Goal: Use online tool/utility: Utilize a website feature to perform a specific function

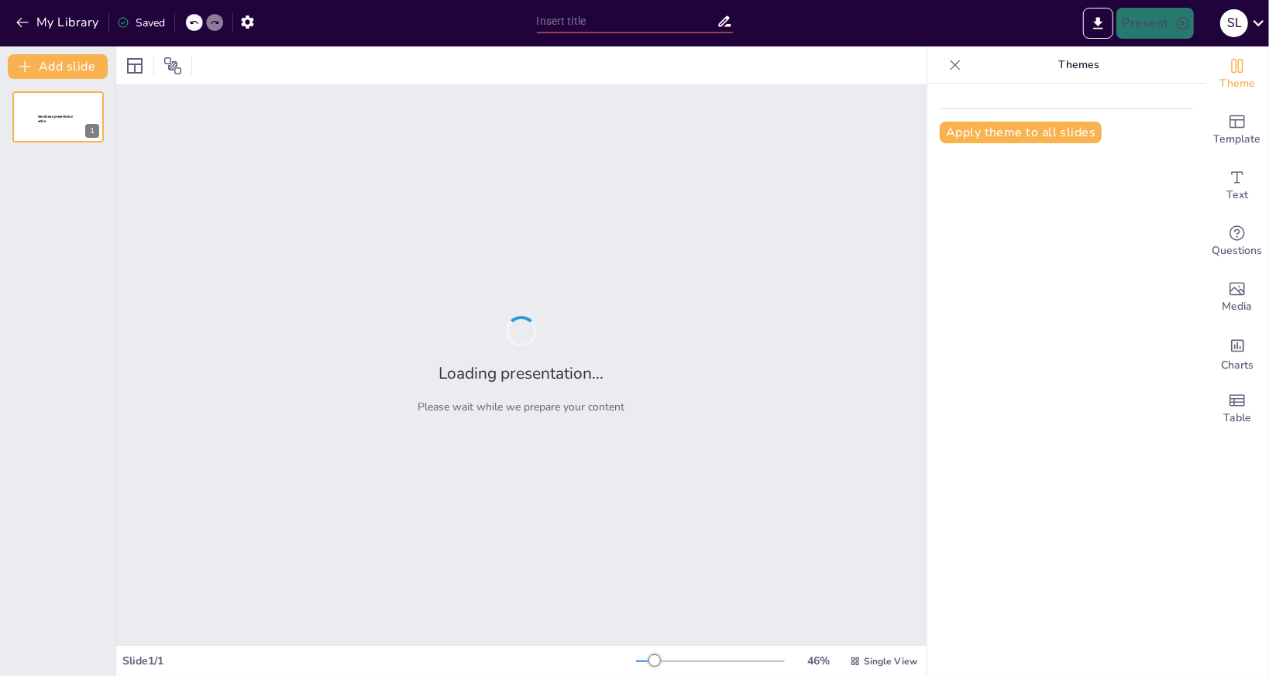
type input "供水系統的組成與功能解析"
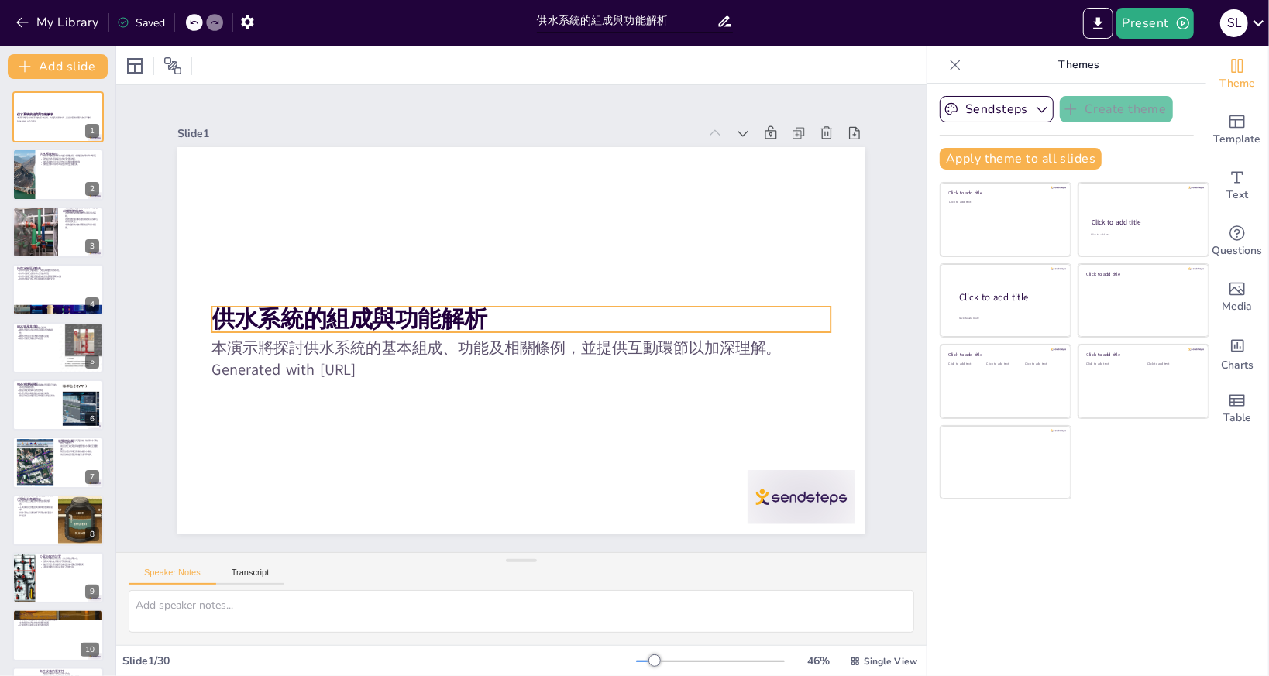
checkbox input "true"
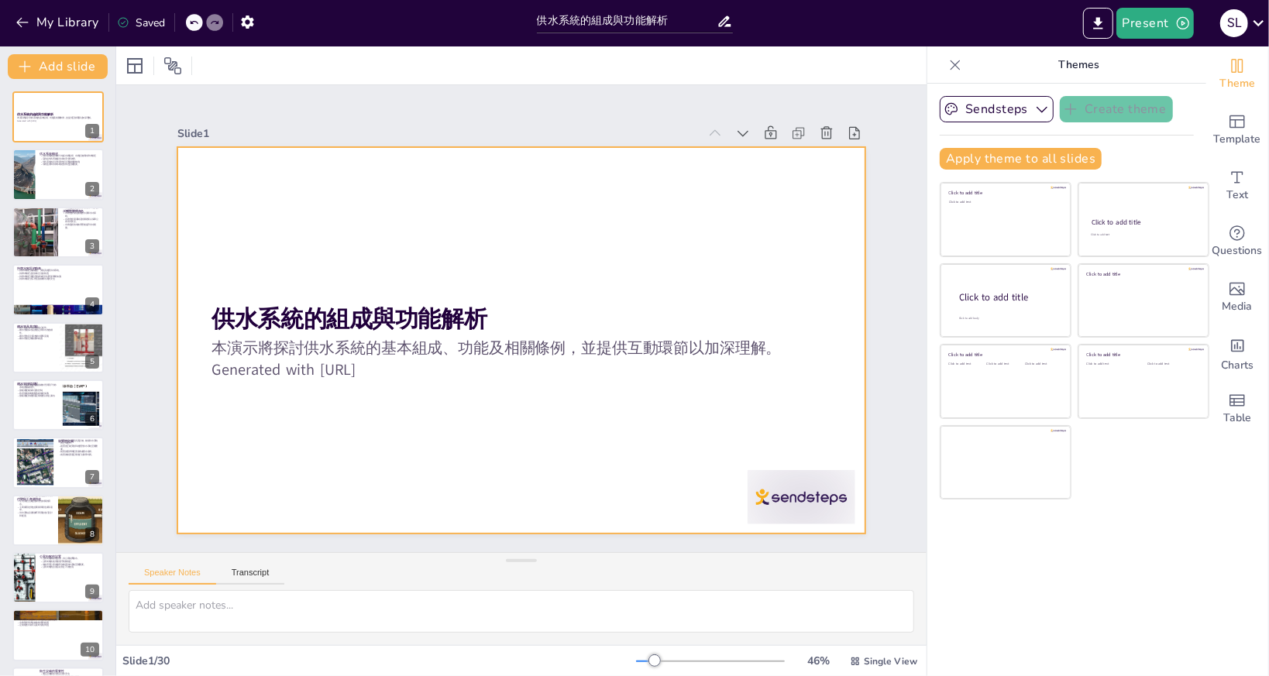
checkbox input "true"
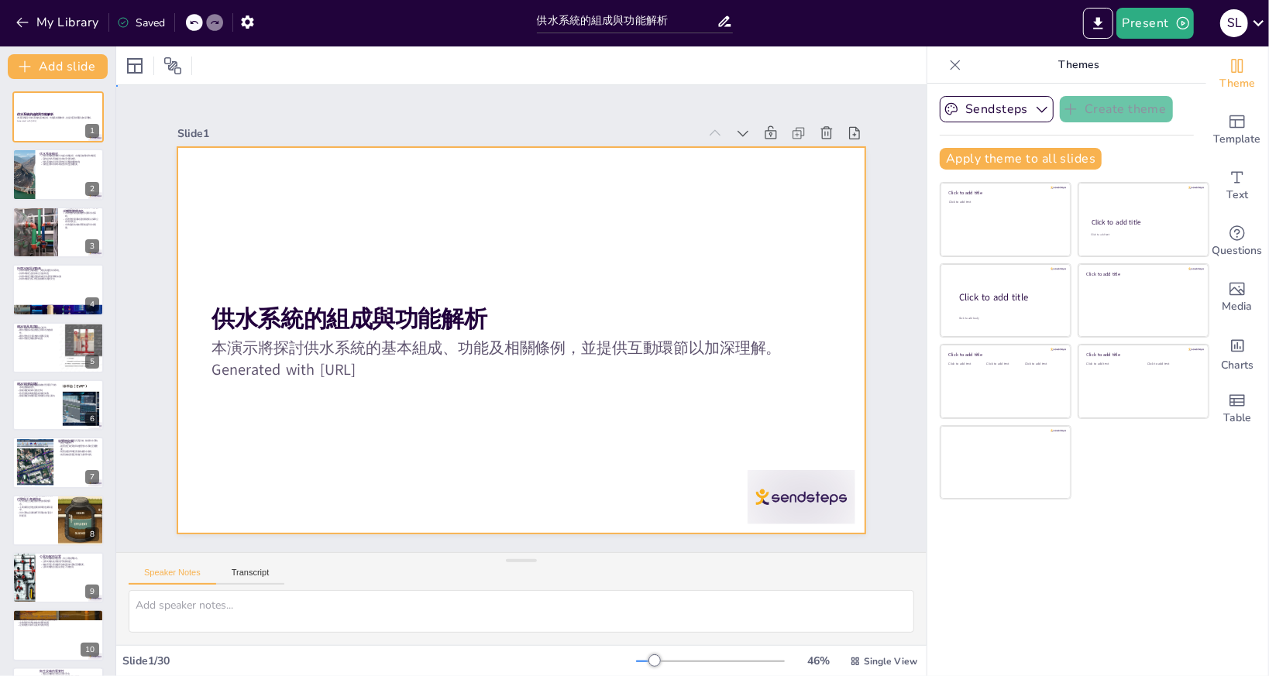
click at [815, 227] on div at bounding box center [518, 340] width 723 height 456
checkbox input "true"
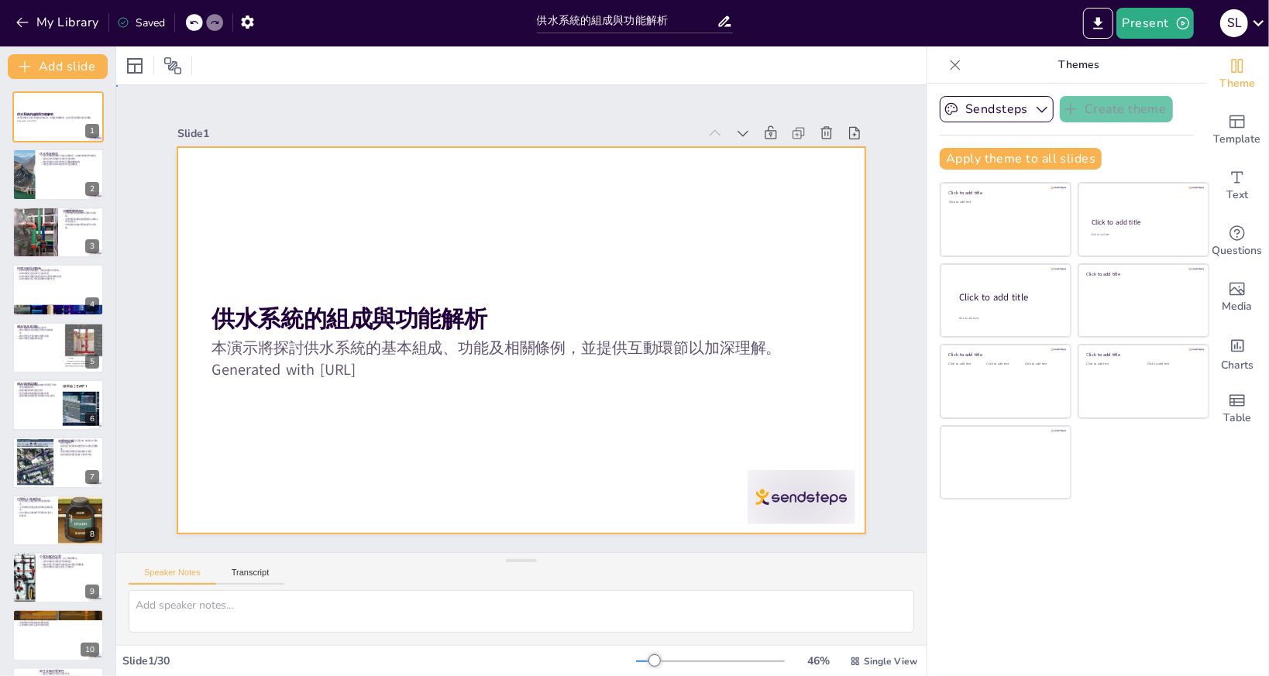
checkbox input "true"
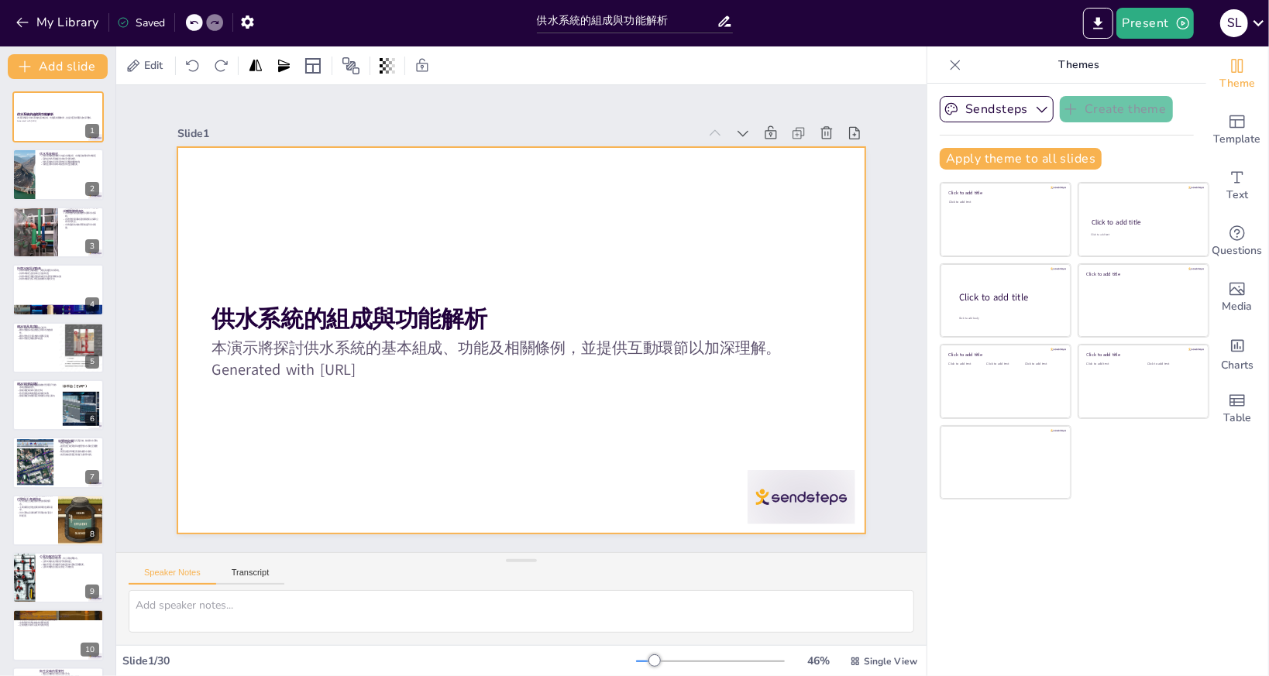
checkbox input "true"
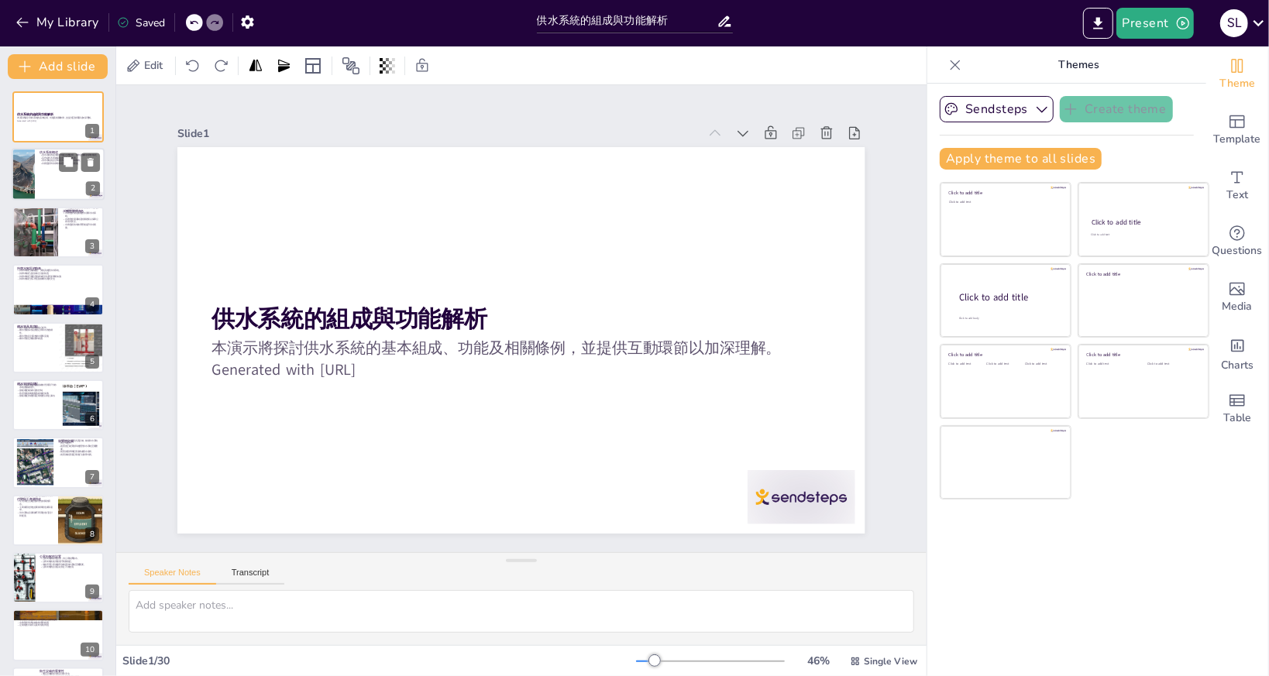
checkbox input "true"
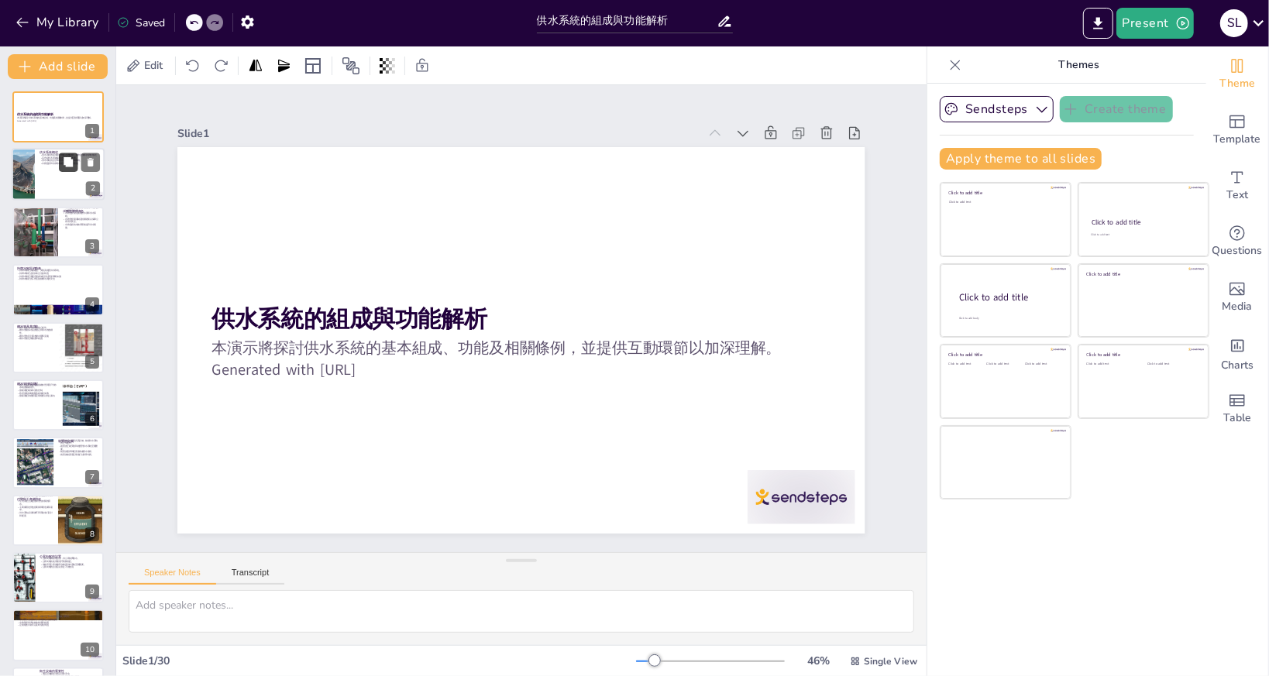
checkbox input "true"
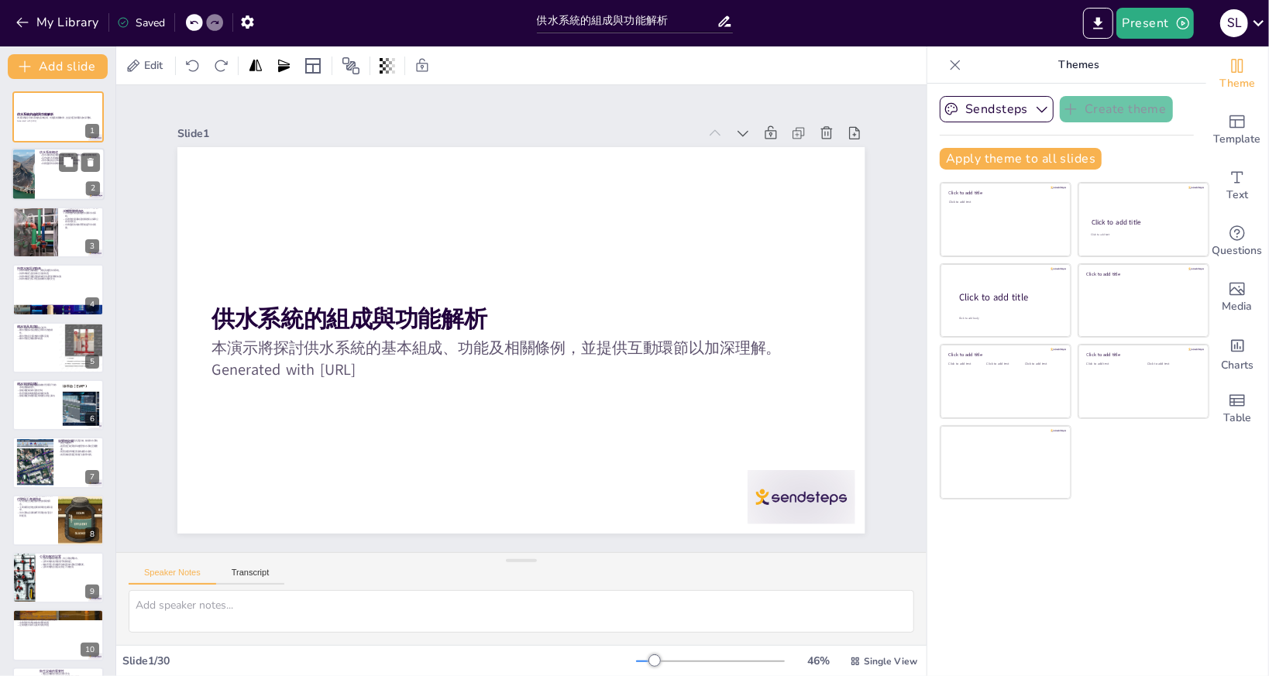
checkbox input "true"
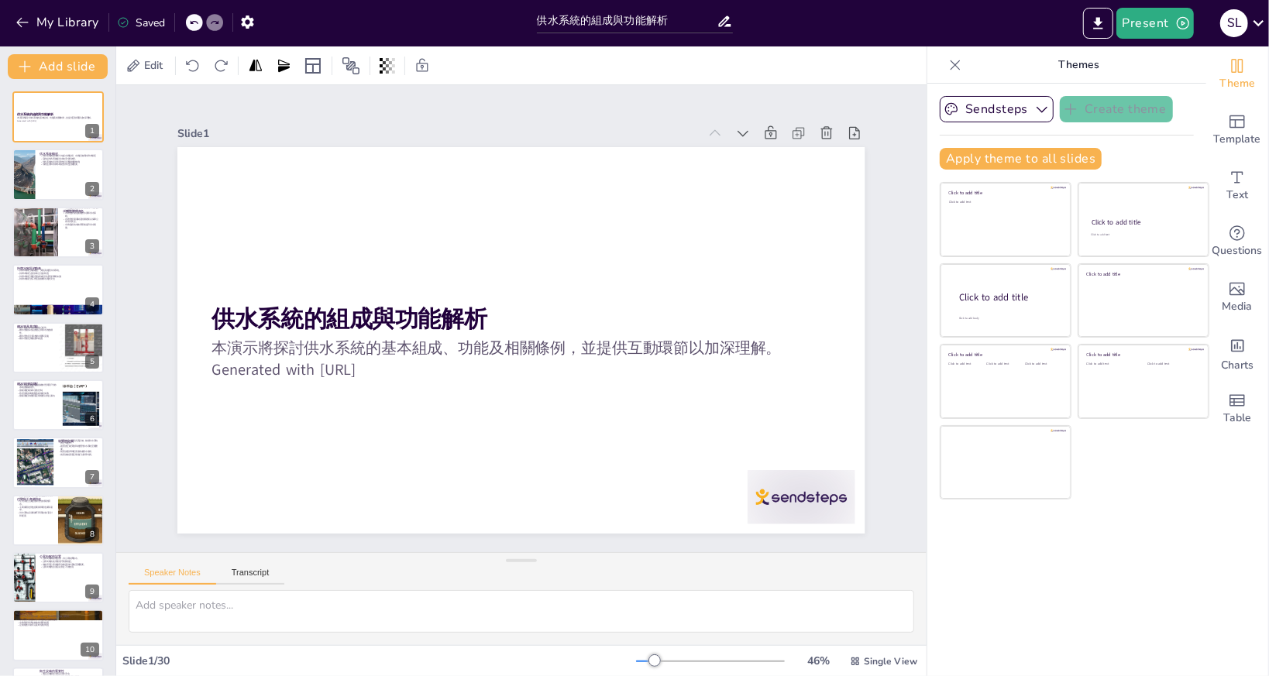
checkbox input "true"
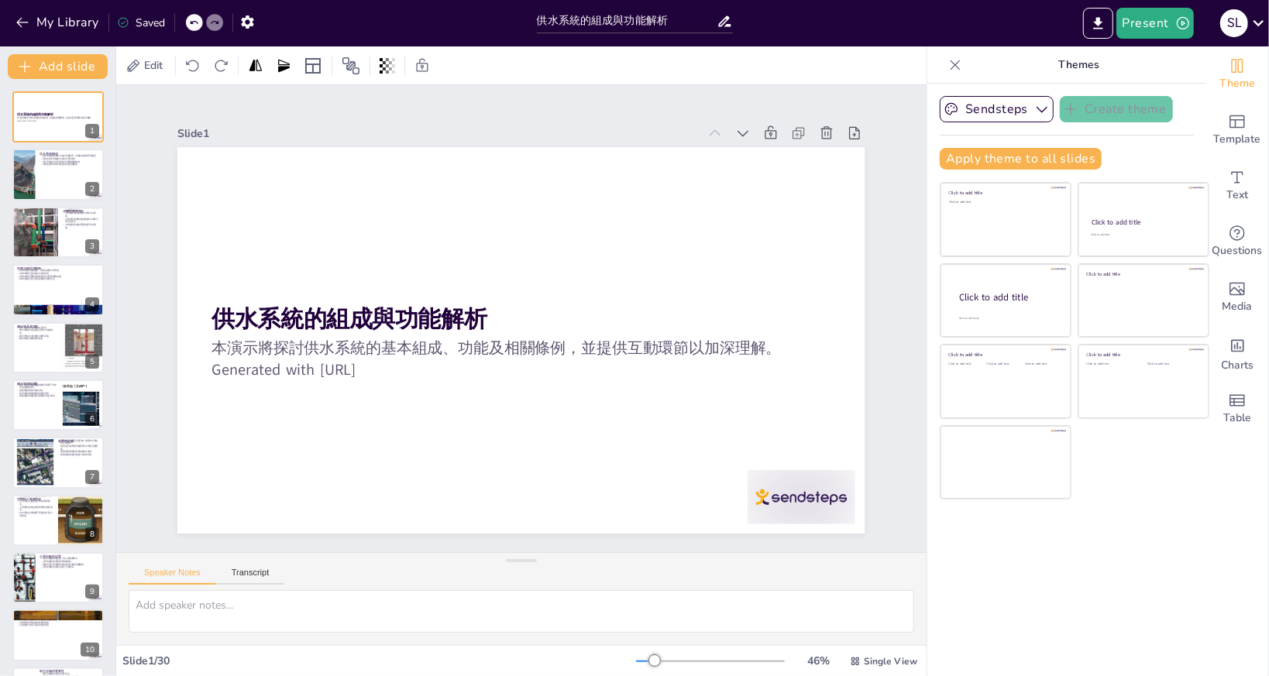
checkbox input "true"
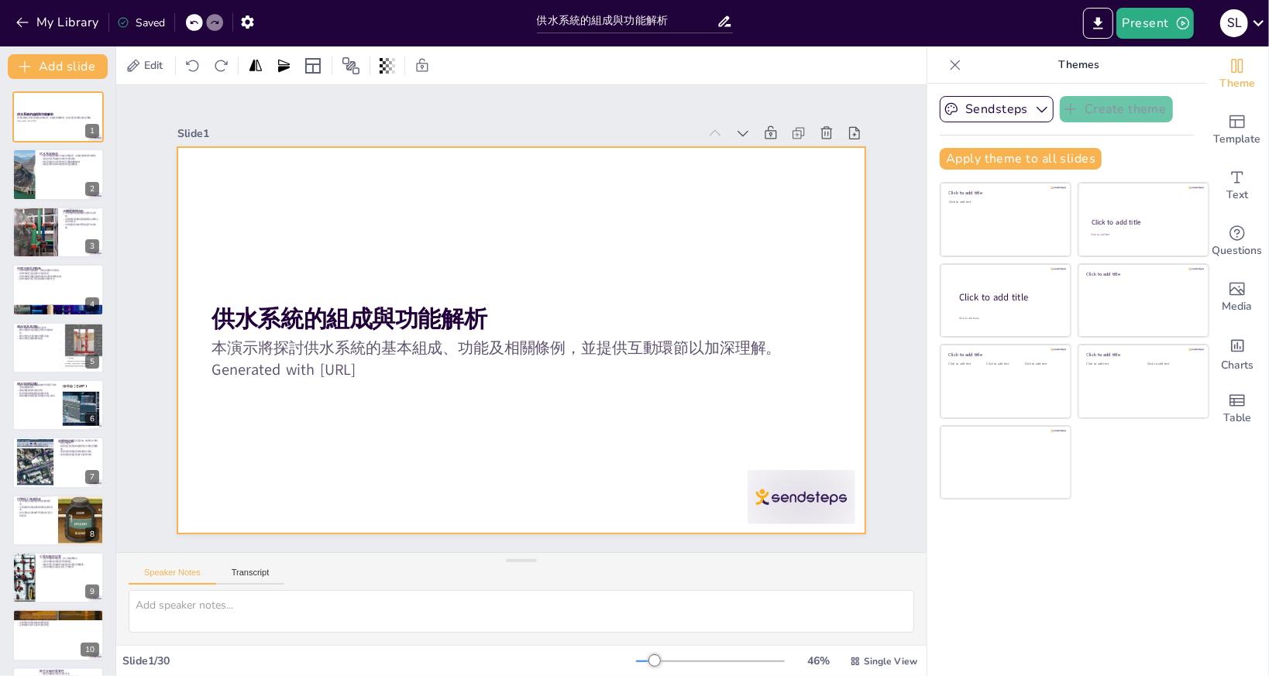
checkbox input "true"
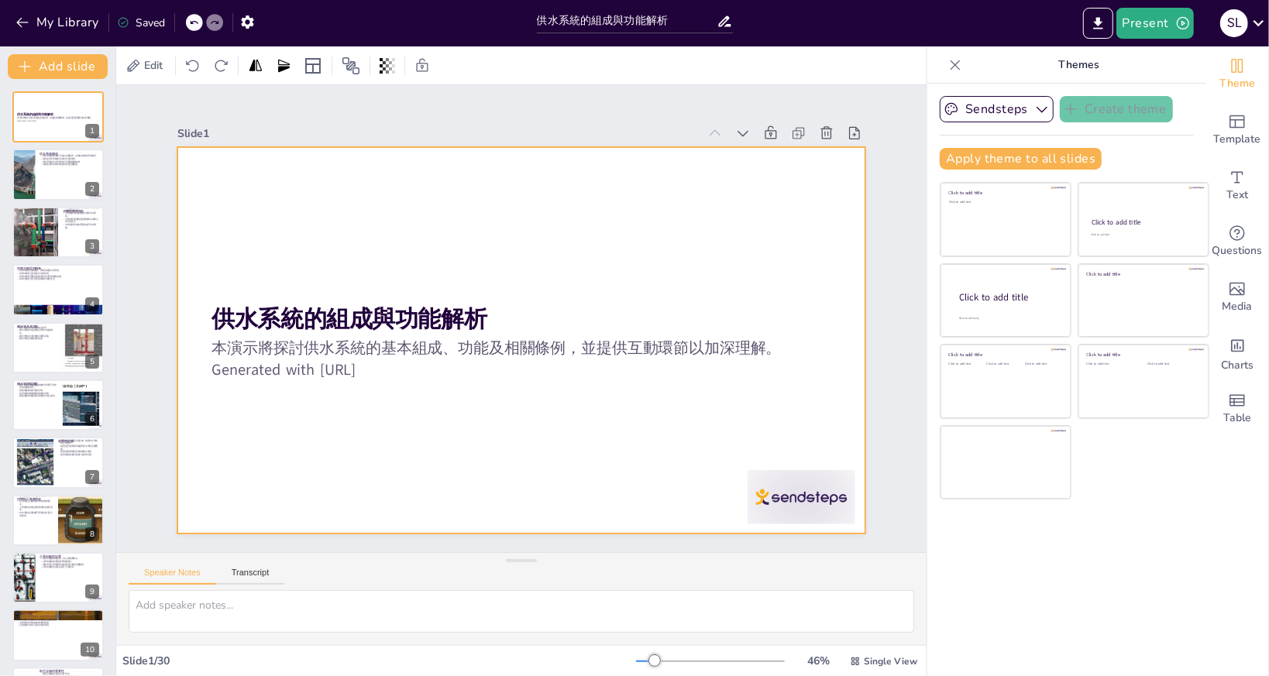
checkbox input "true"
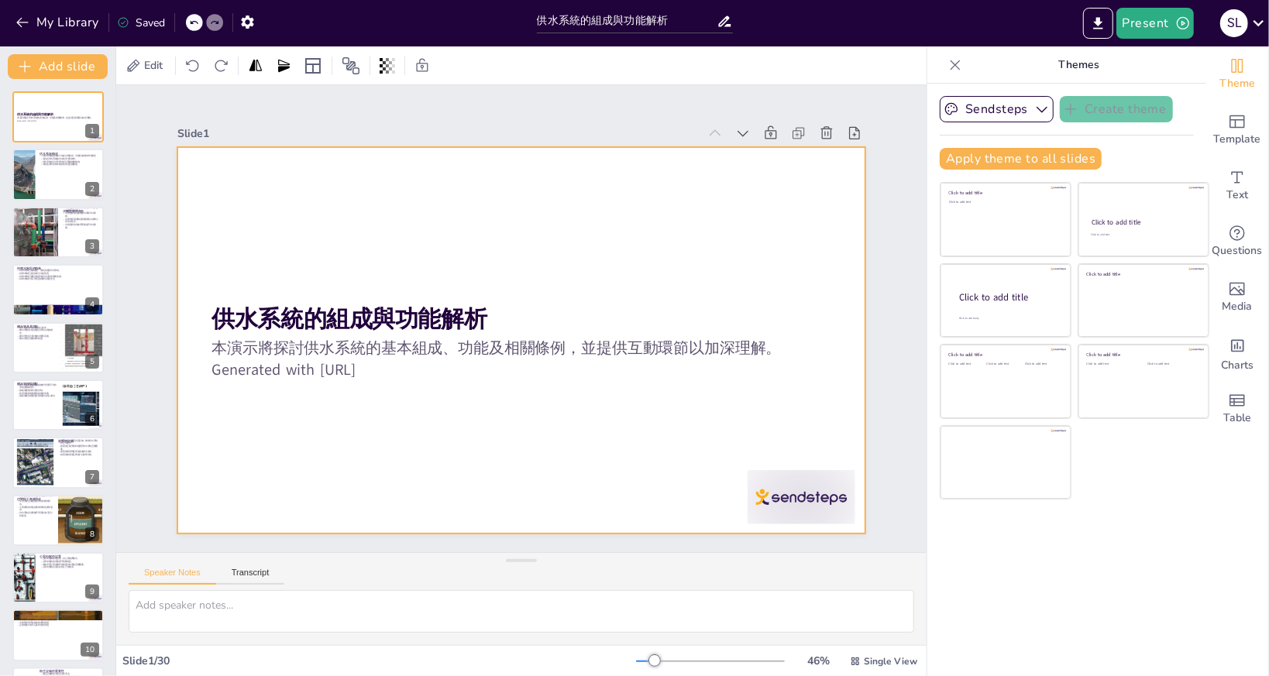
checkbox input "true"
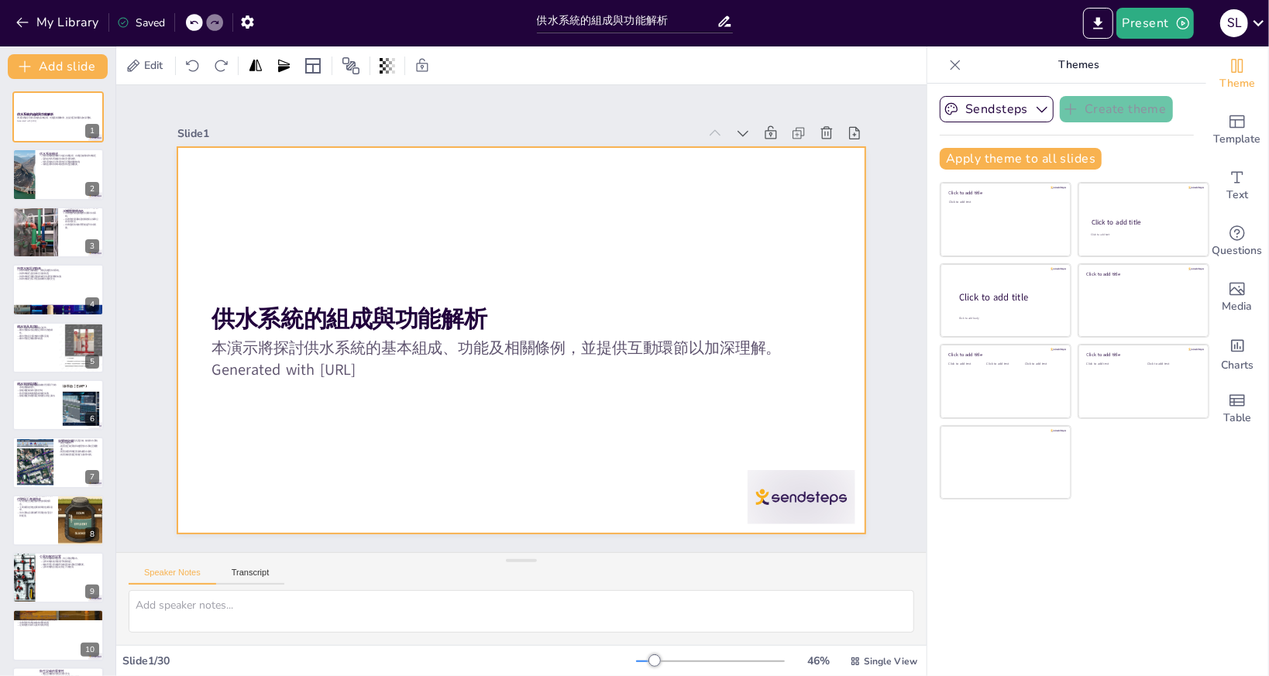
checkbox input "true"
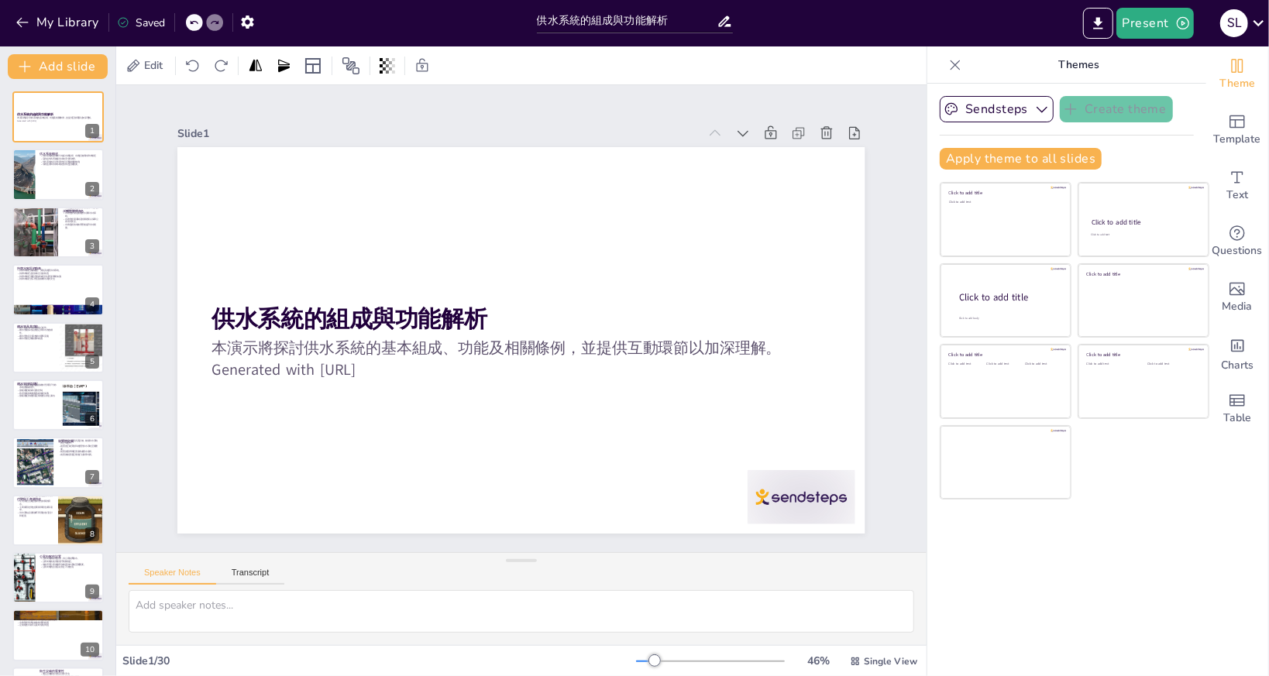
click at [926, 525] on div "Theme Template Text Questions Media Charts Table Themes Sendsteps Create theme …" at bounding box center [1097, 361] width 342 height 630
checkbox input "true"
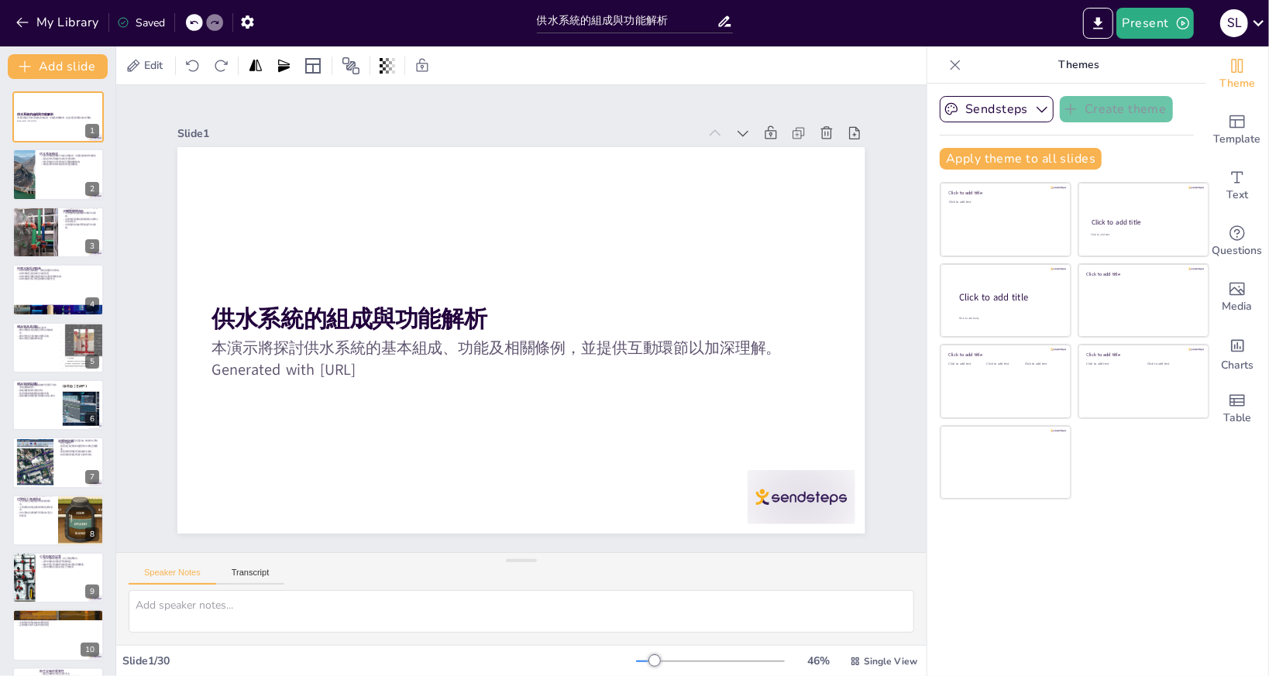
checkbox input "true"
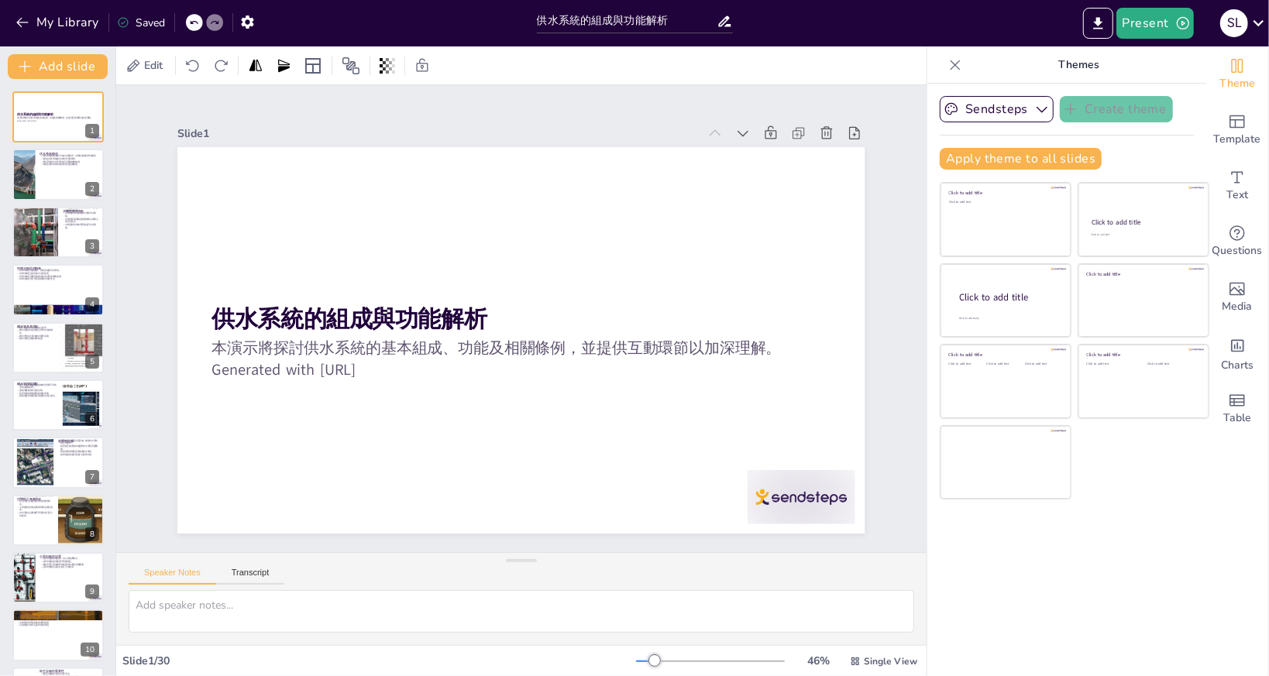
checkbox input "true"
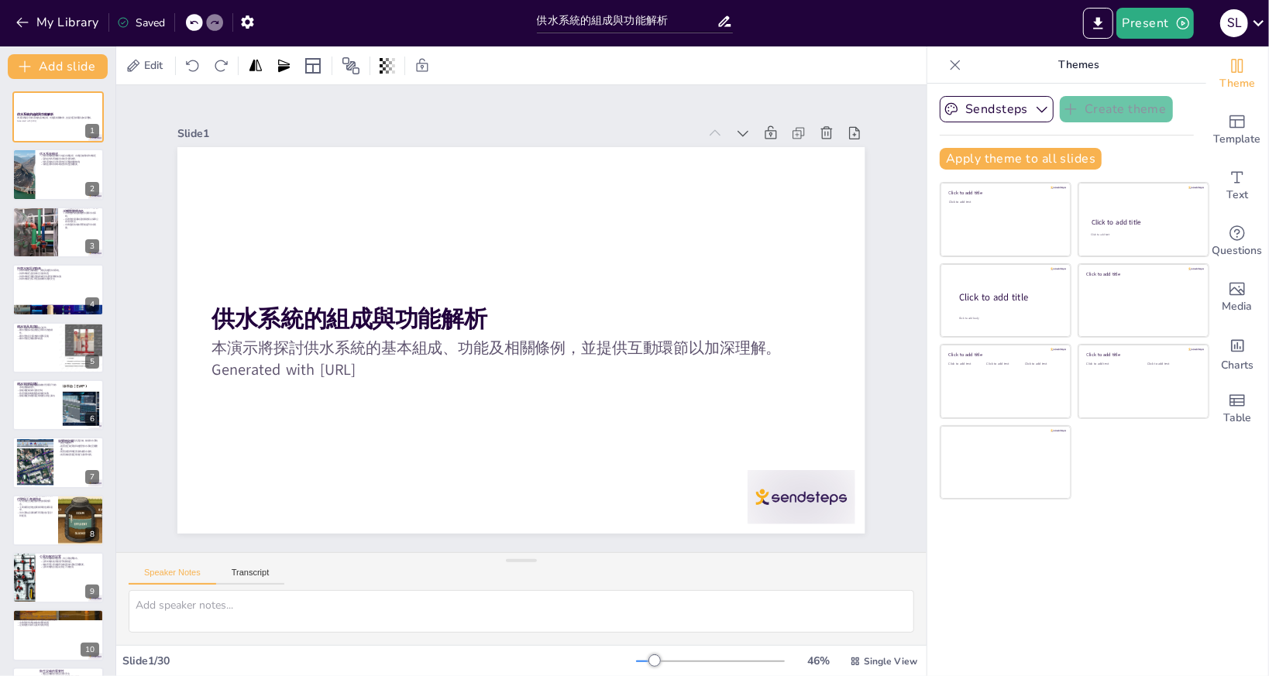
checkbox input "true"
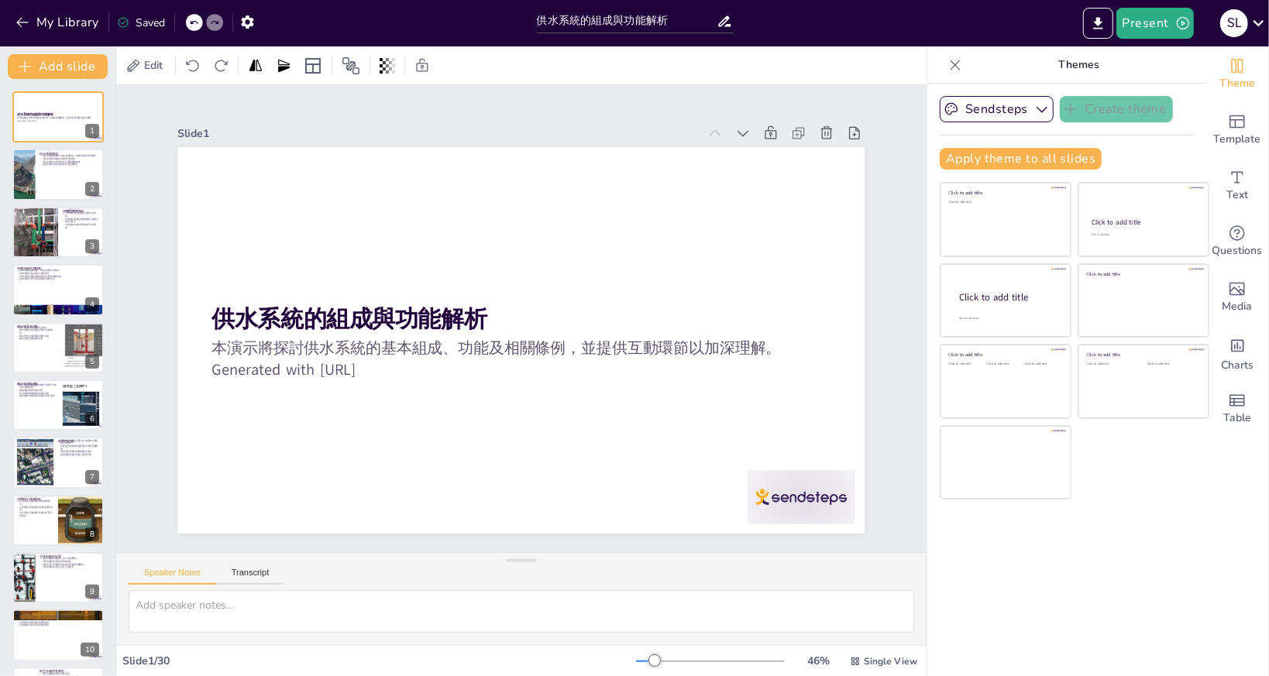
checkbox input "true"
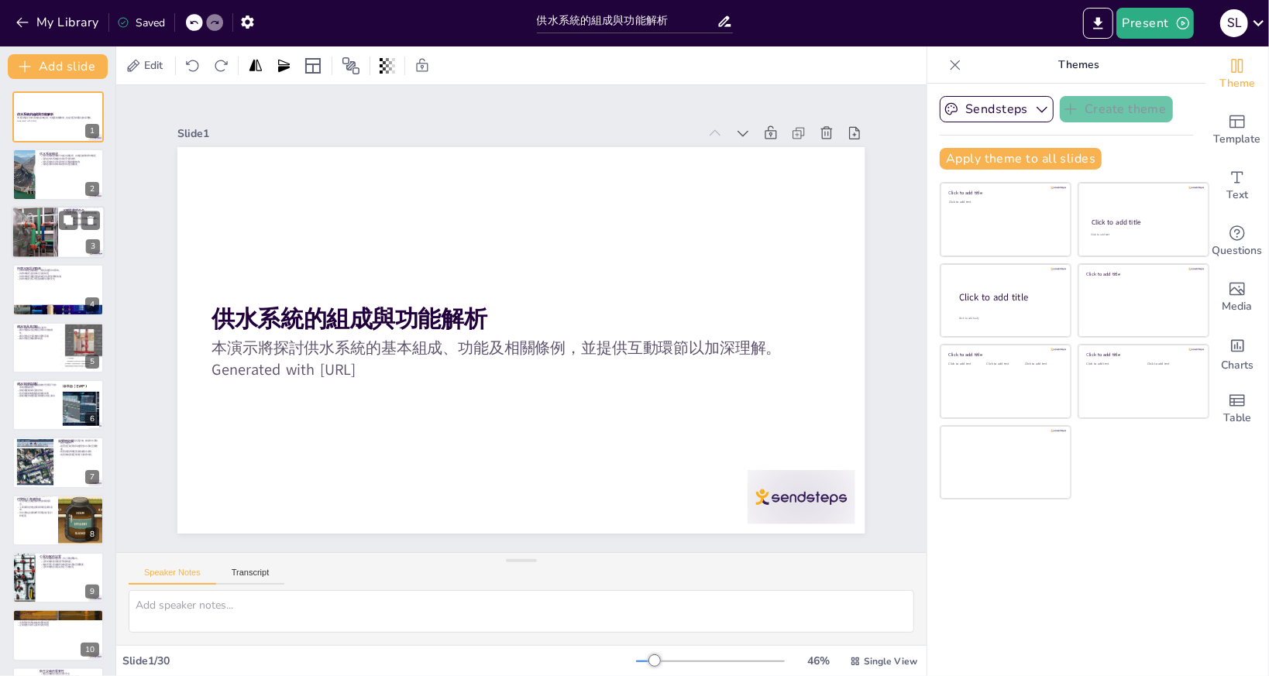
checkbox input "true"
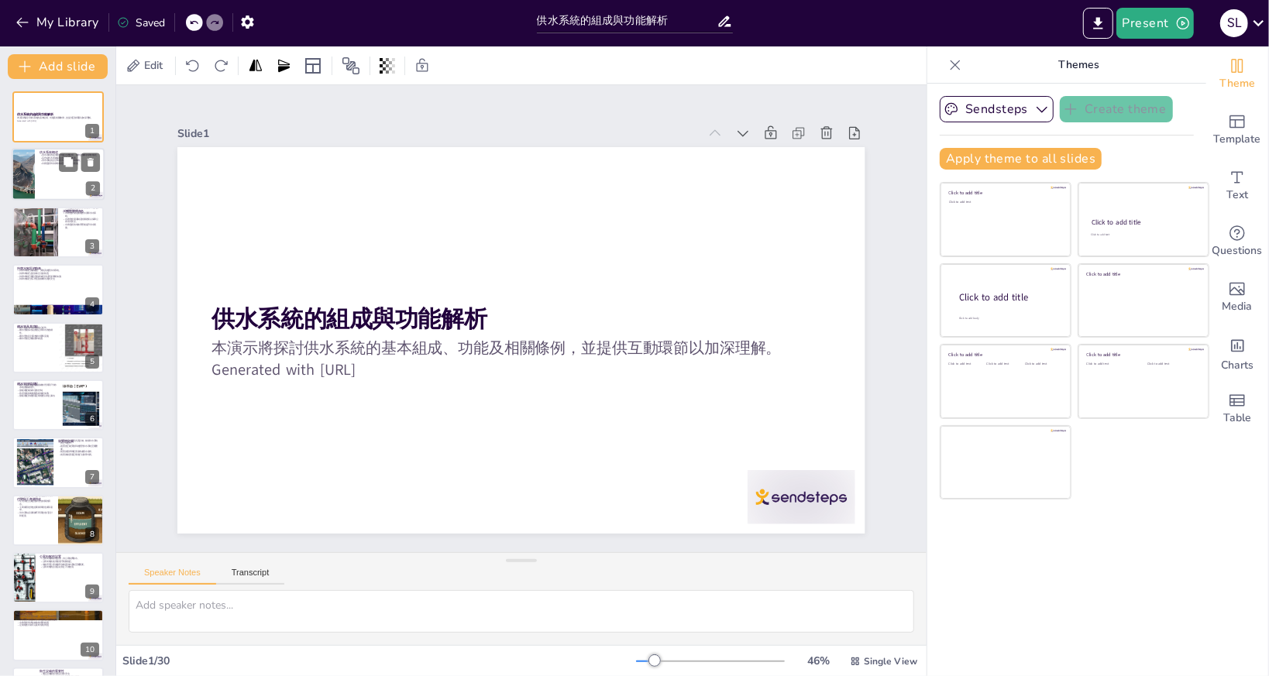
checkbox input "true"
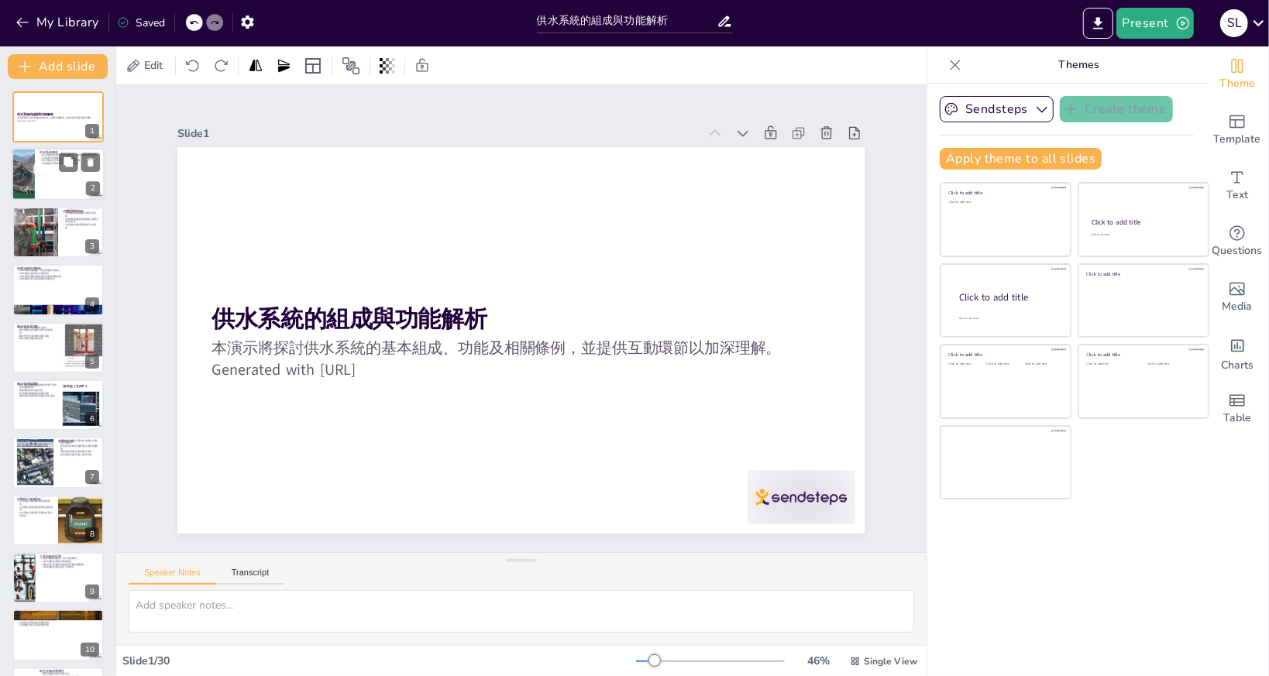
checkbox input "true"
click at [33, 184] on div at bounding box center [23, 175] width 78 height 53
type textarea "供水系統的組成部分是理解其運作的基礎。水務監督負責監管水務設施的運作，確保其符合安全標準；水務設施則是供水系統的實體部分；而持牌水喉匠則確保系統的安裝和維護符…"
checkbox input "true"
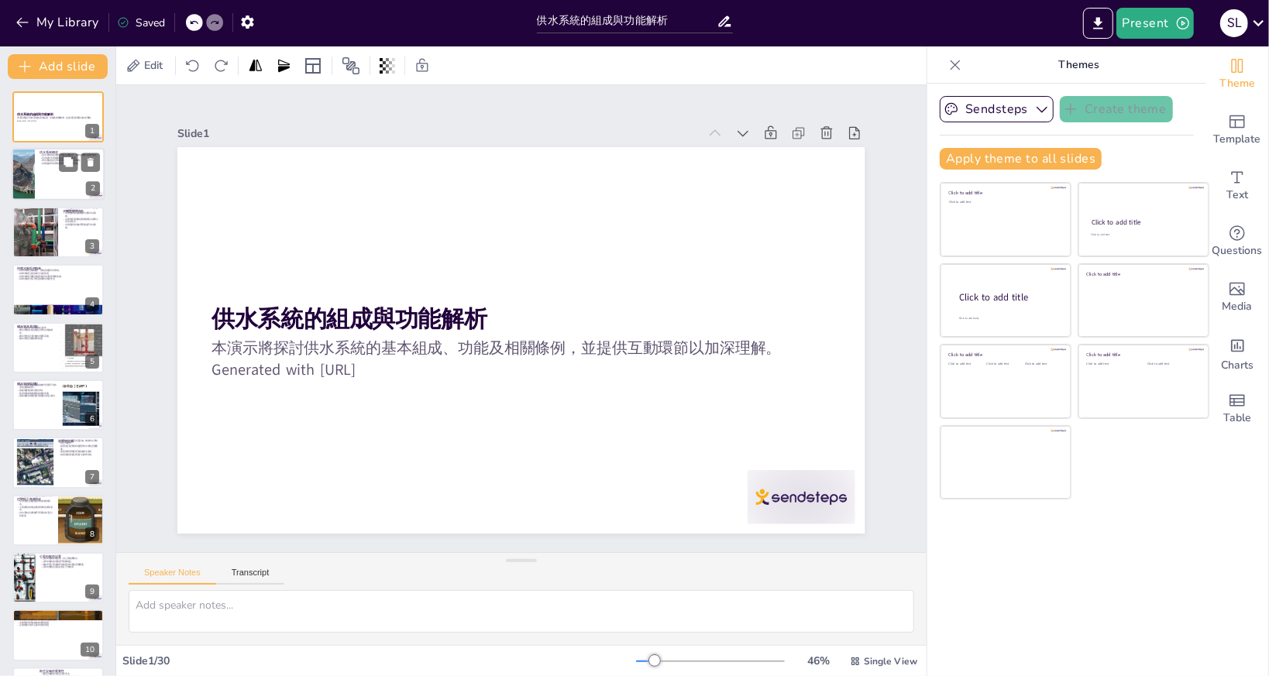
checkbox input "true"
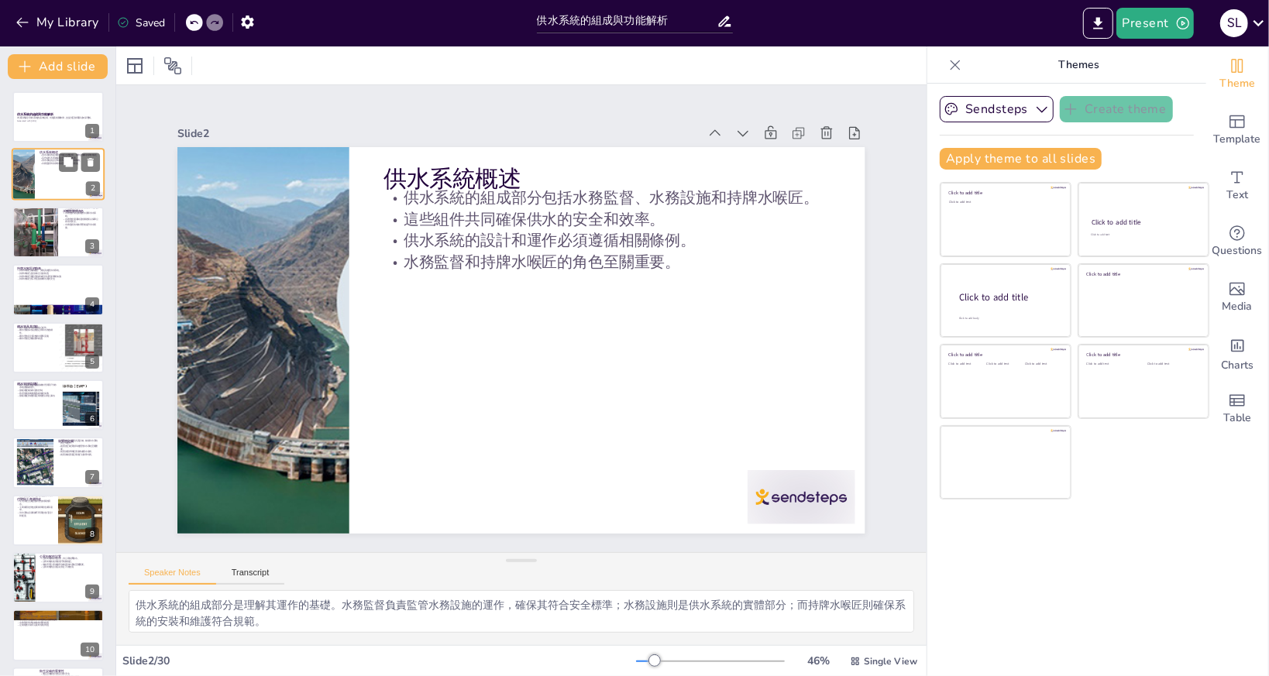
checkbox input "true"
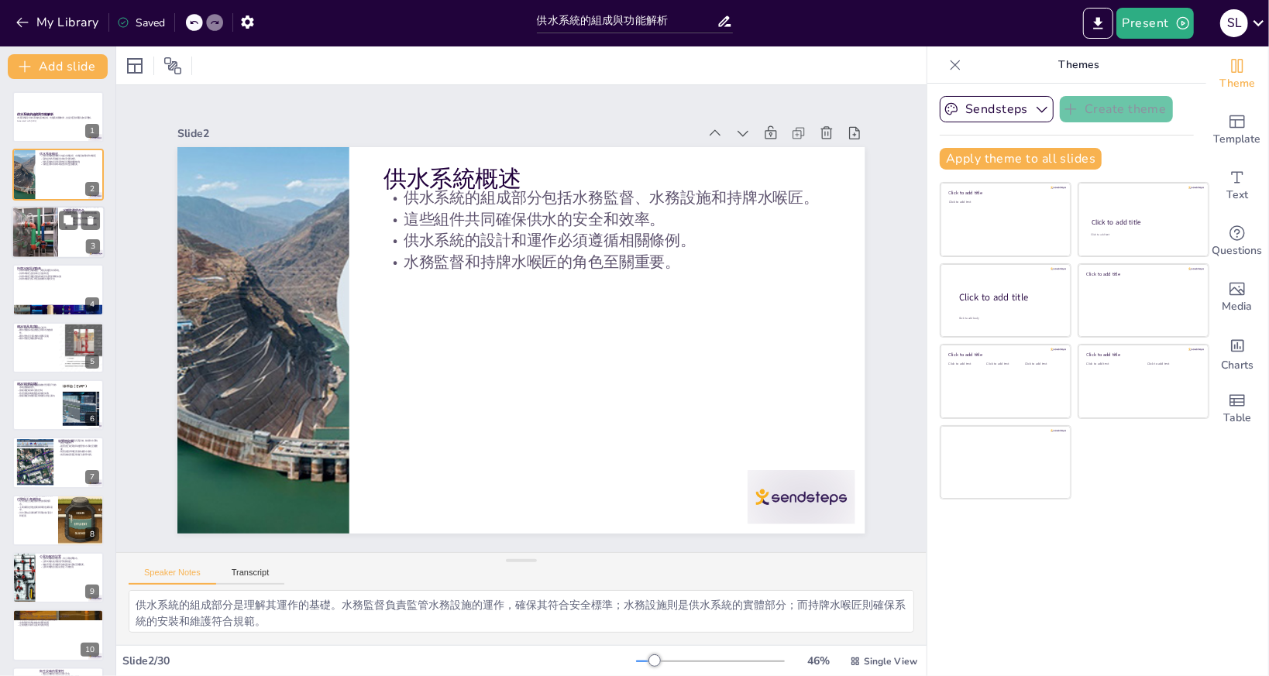
checkbox input "true"
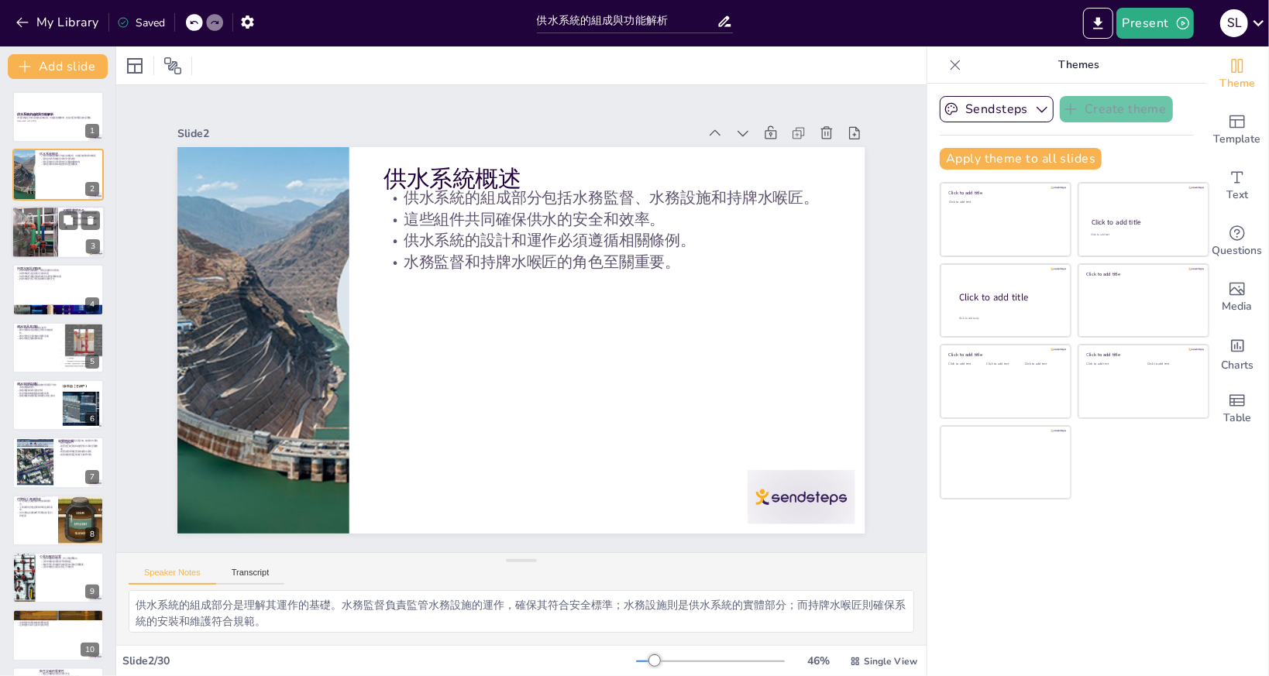
click at [32, 217] on div at bounding box center [34, 232] width 57 height 53
type textarea "水務監督的責任是確保所有水務設施的正常運作。這包括對設施的定期檢查和維護，確保其符合安全標準，並能夠有效提供服務。 定期檢查水質和供水系統是水務監督的一項重要…"
checkbox input "true"
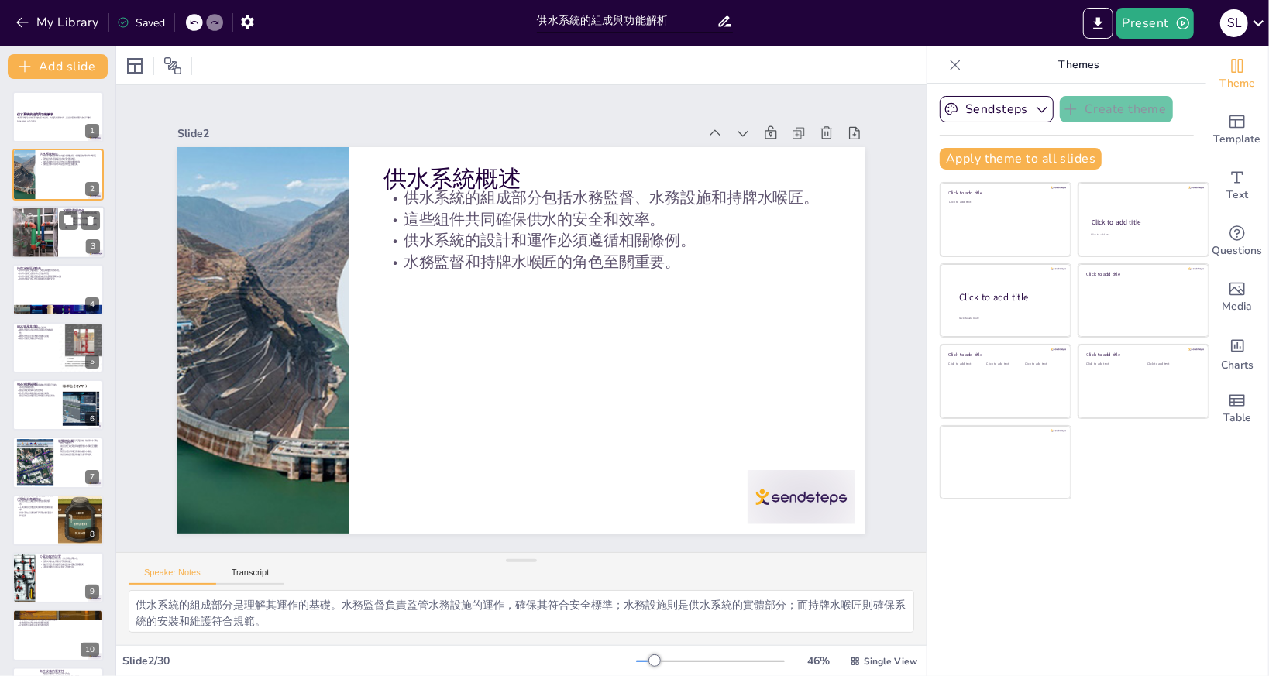
checkbox input "true"
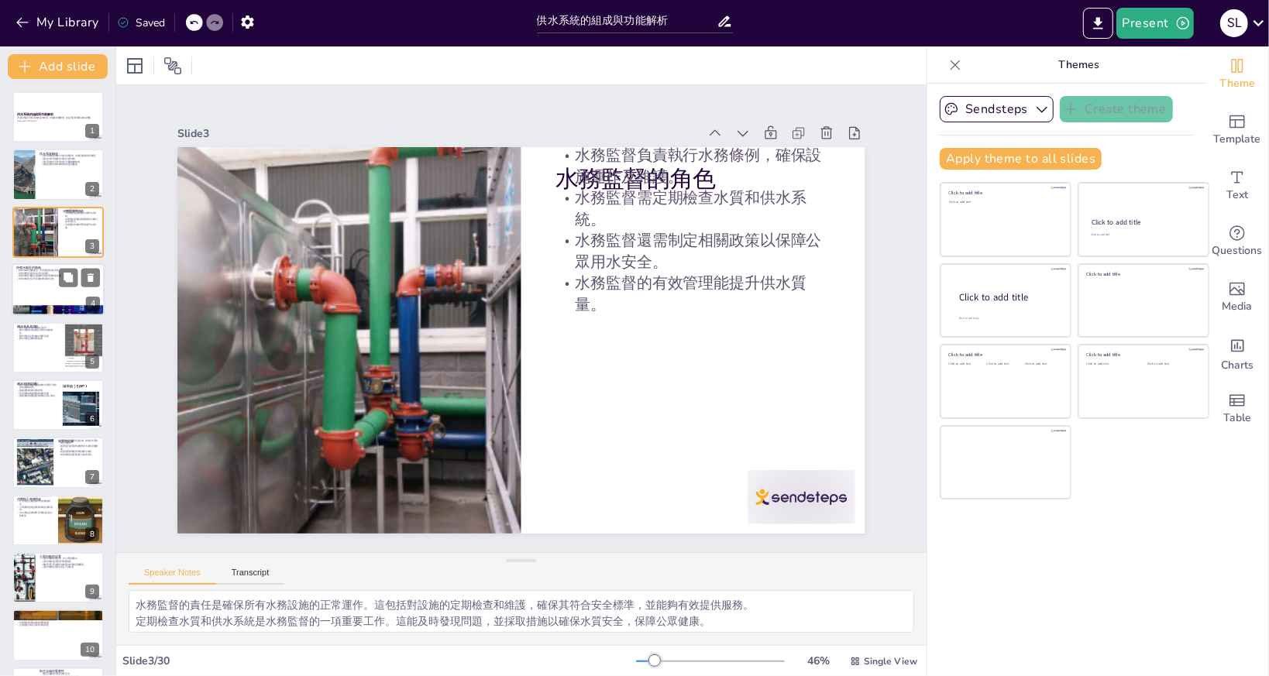
checkbox input "true"
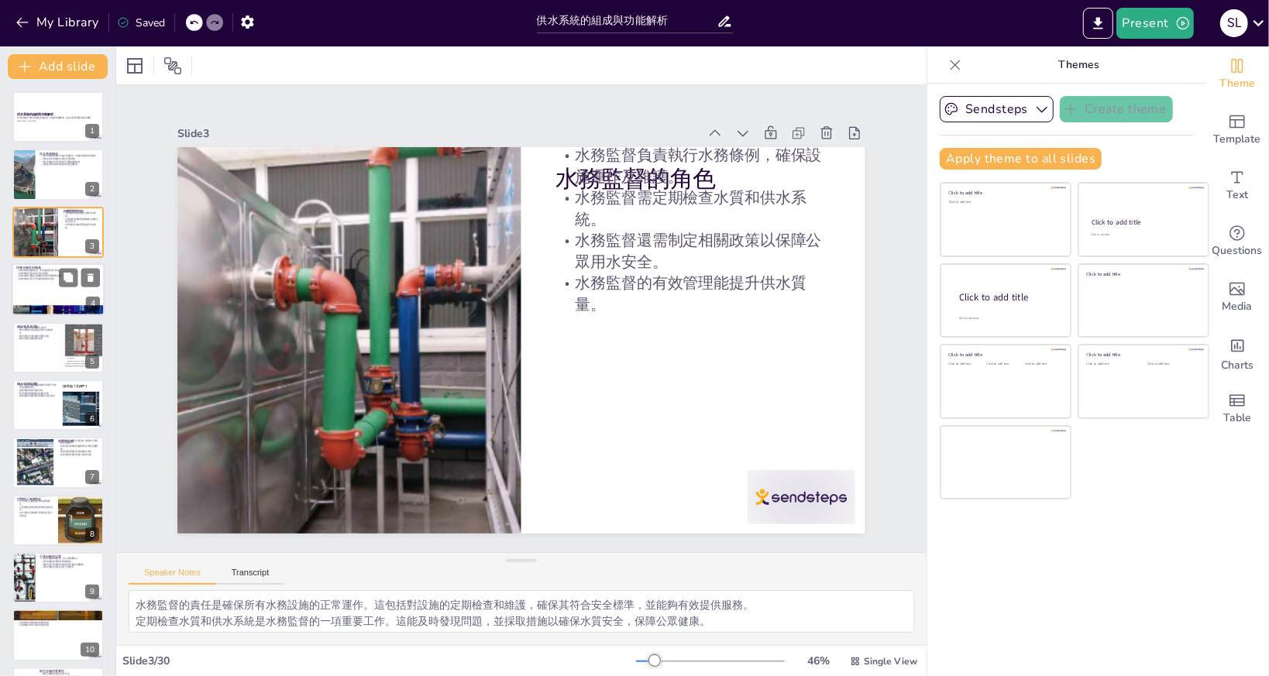
checkbox input "true"
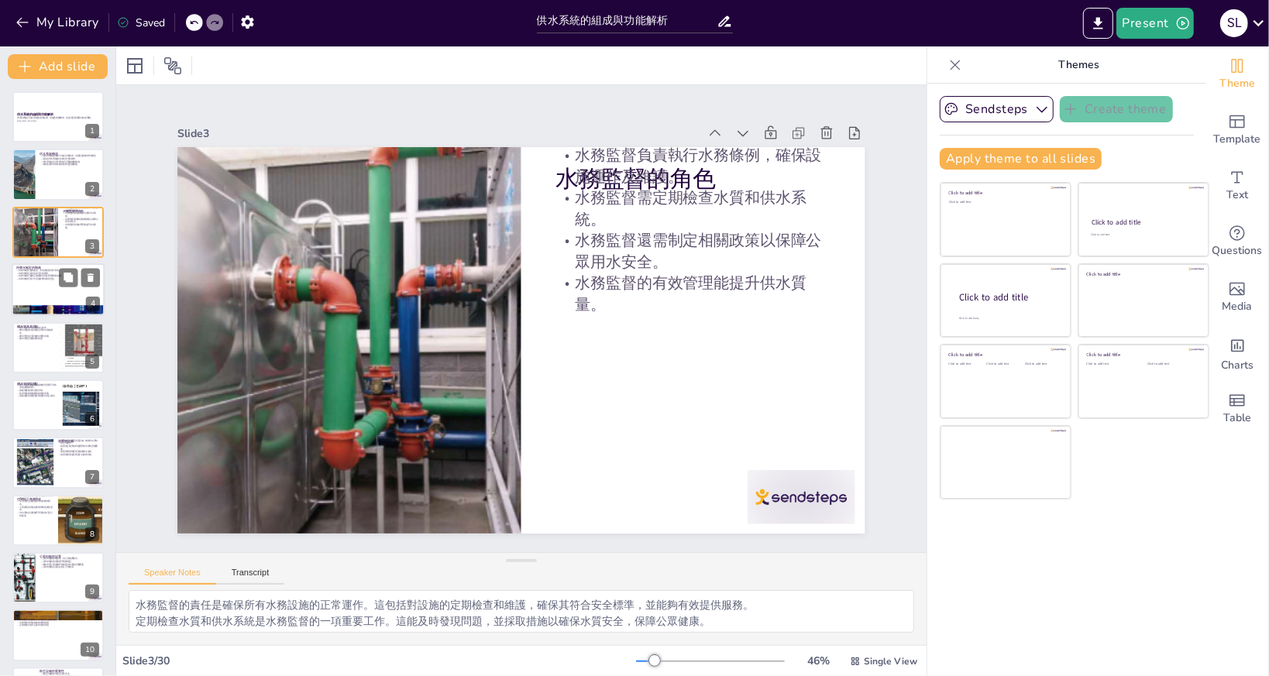
checkbox input "true"
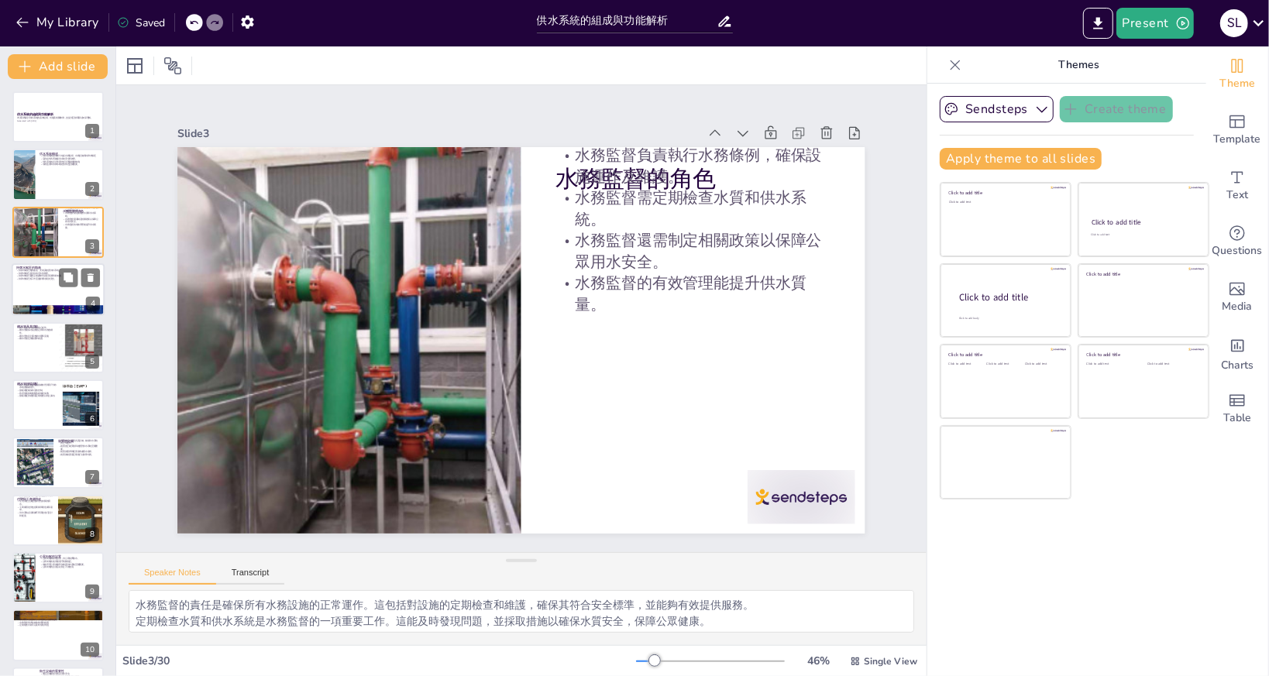
checkbox input "true"
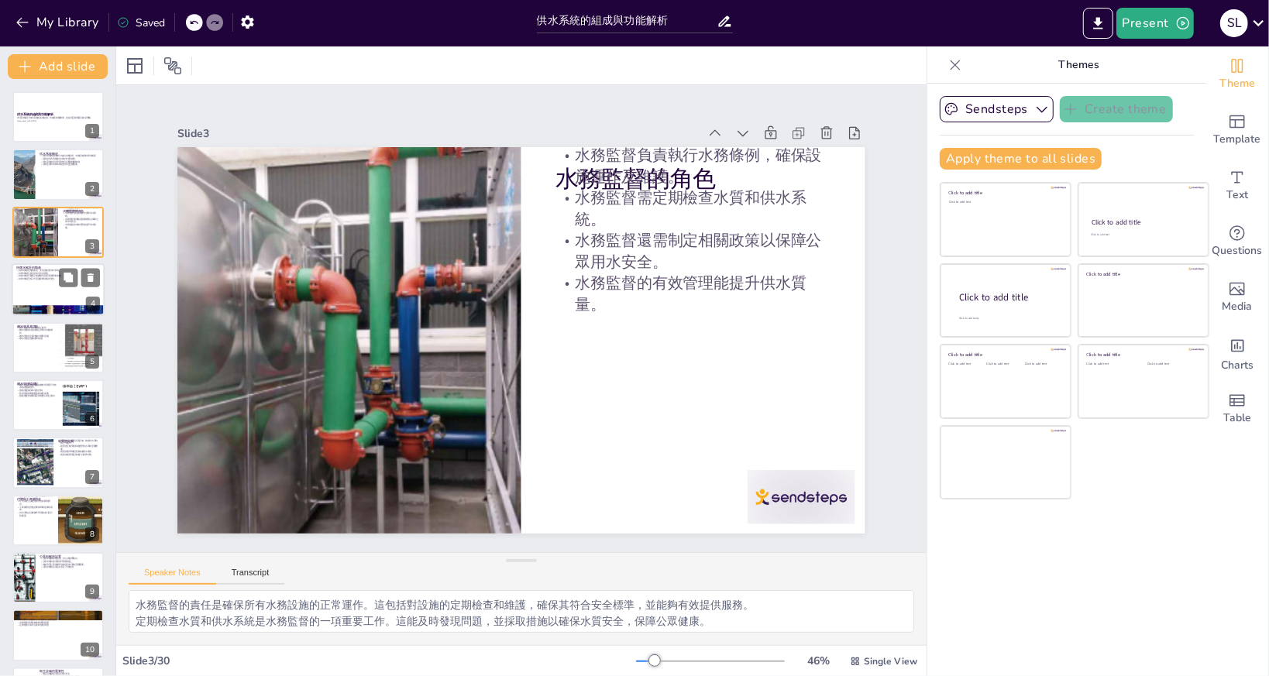
checkbox input "true"
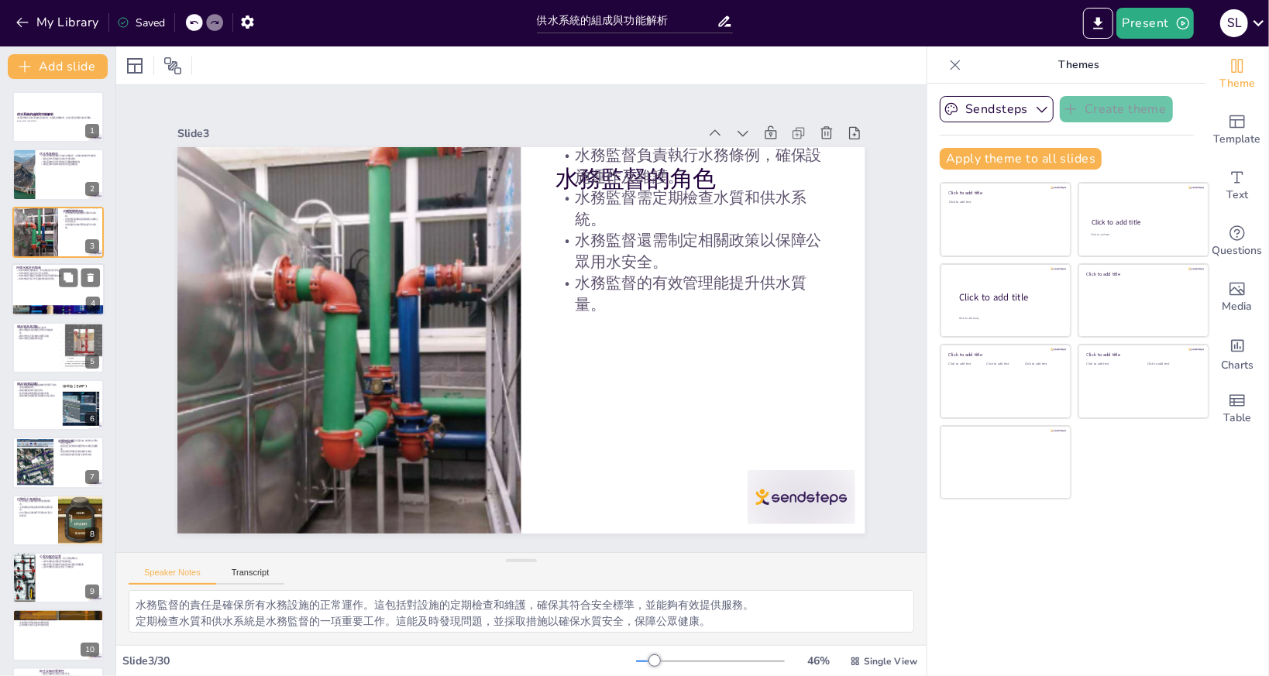
checkbox input "true"
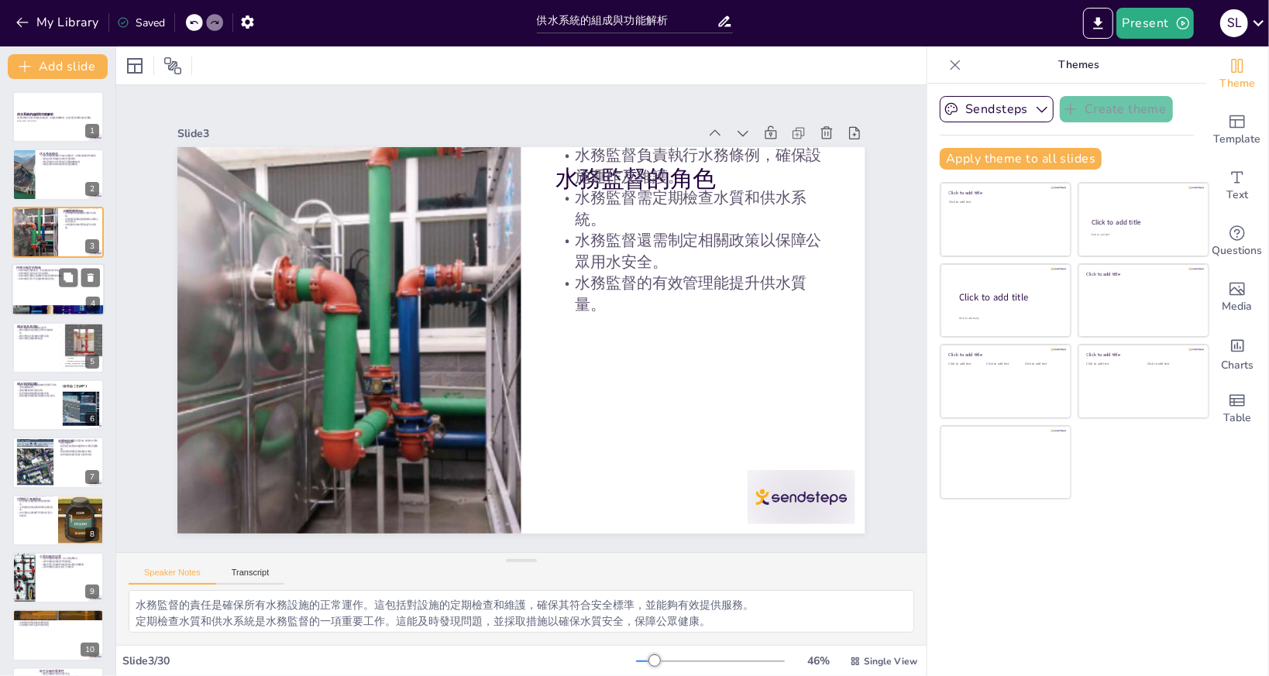
click at [29, 282] on div at bounding box center [58, 289] width 93 height 53
type textarea "持牌水喉匠的職責是確保供水系統的正常運作。他們的工作範圍包括從安裝到維護的各個方面，這對於保障水質安全至關重要。 持牌水喉匠的執照是其專業能力的證明。只有持有…"
checkbox input "true"
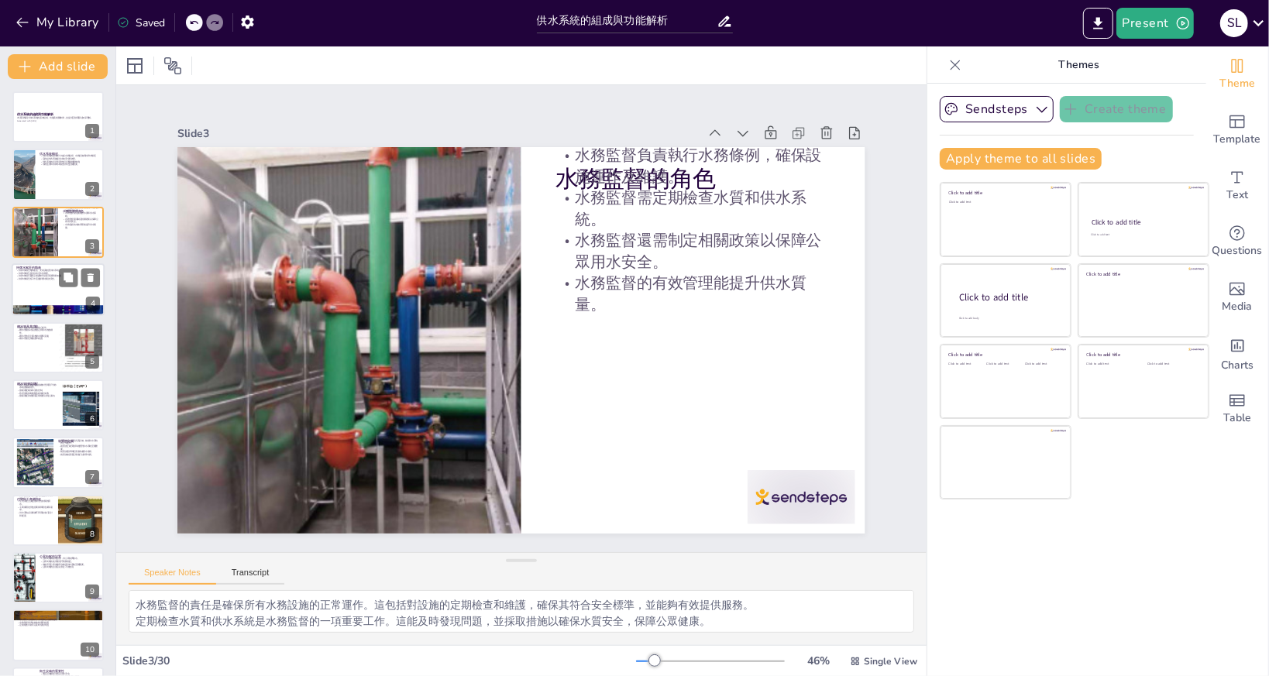
checkbox input "true"
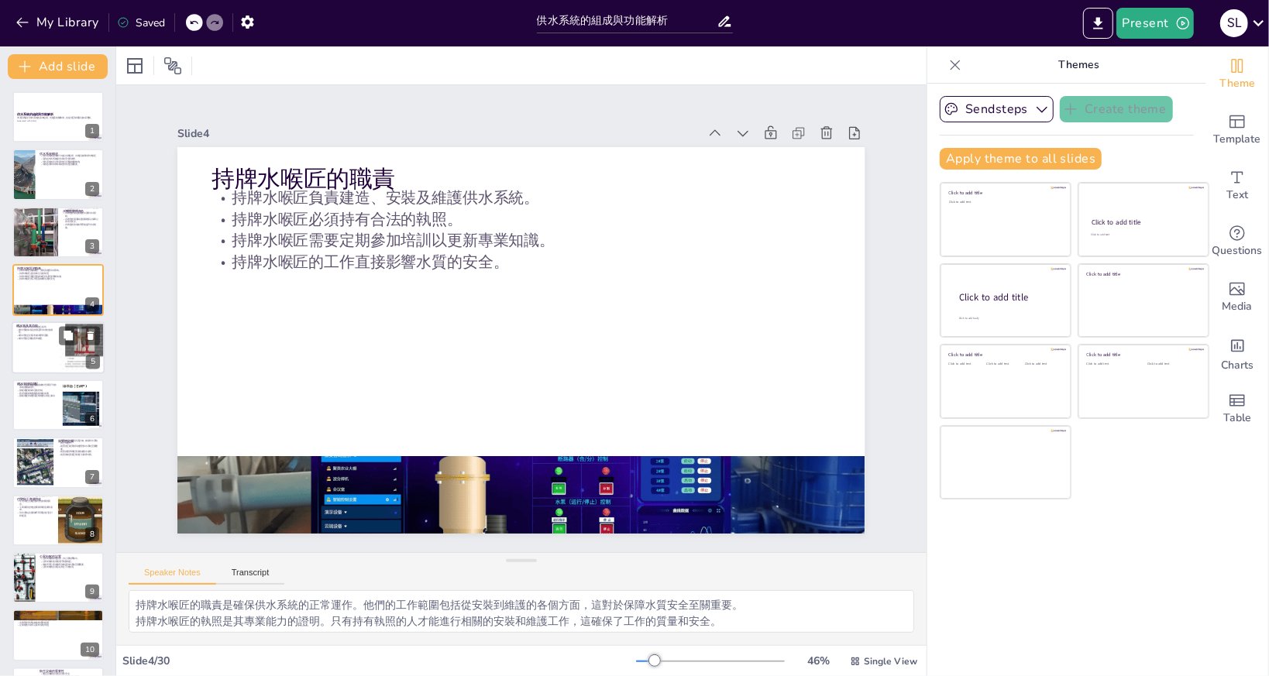
checkbox input "true"
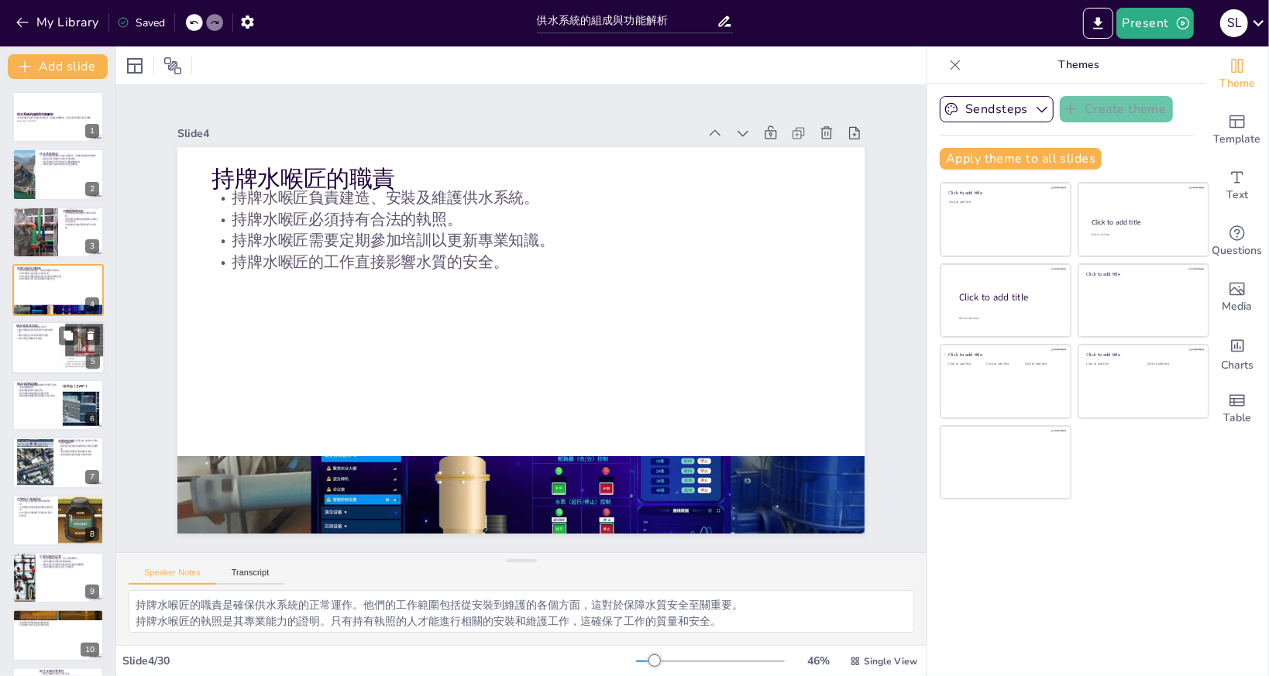
checkbox input "true"
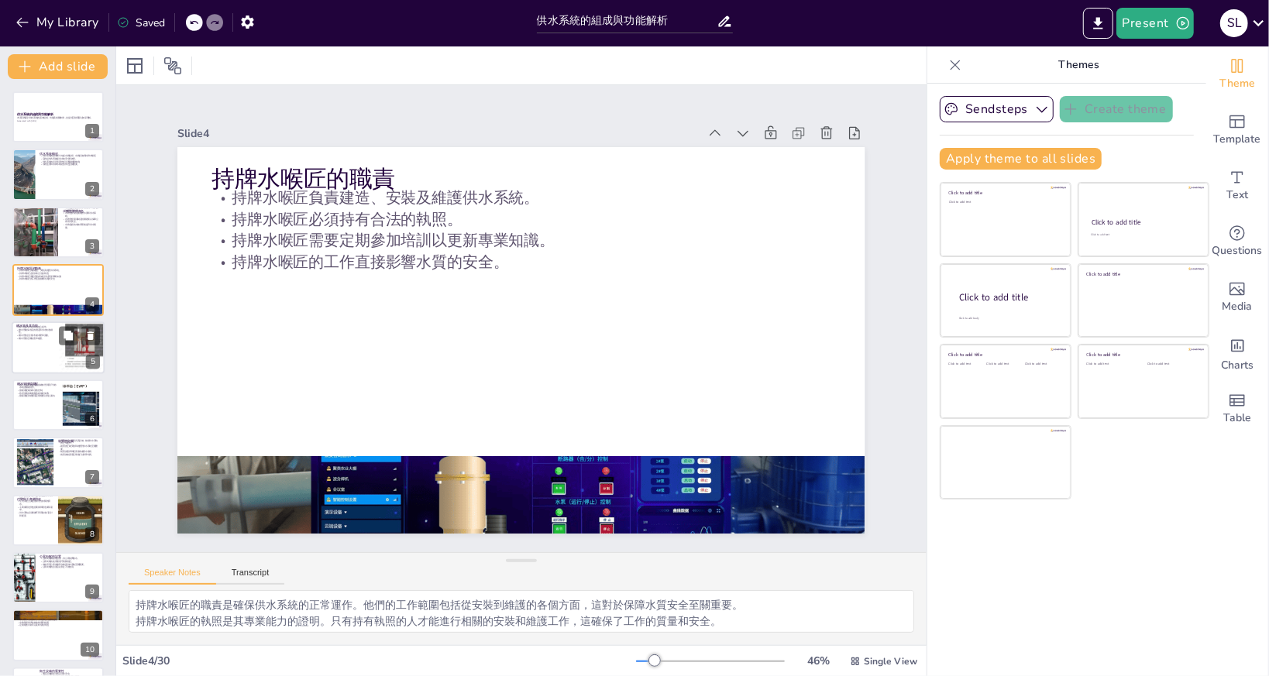
checkbox input "true"
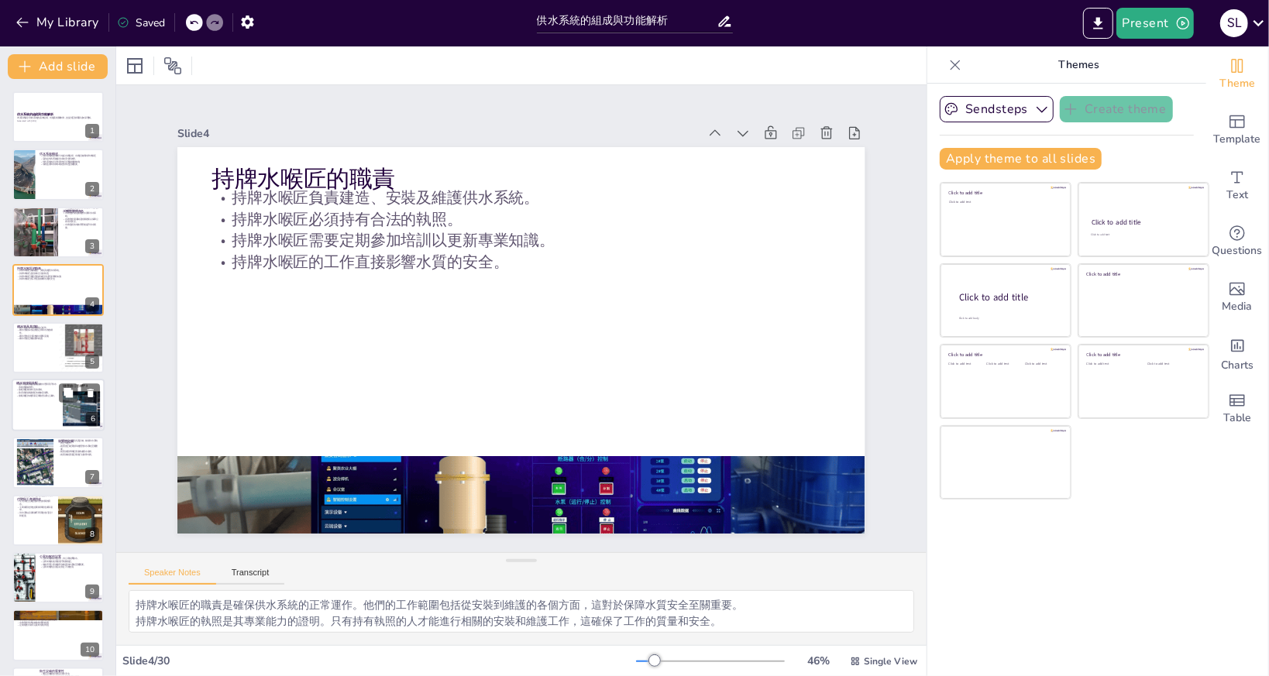
checkbox input "true"
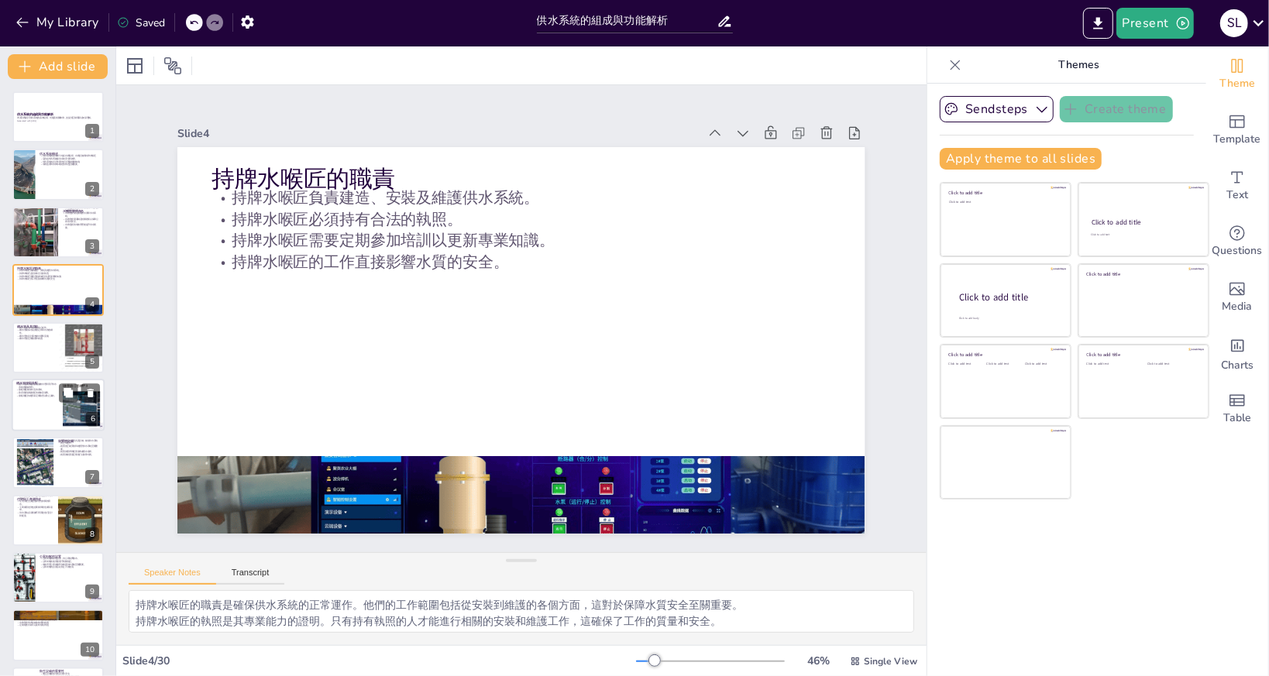
checkbox input "true"
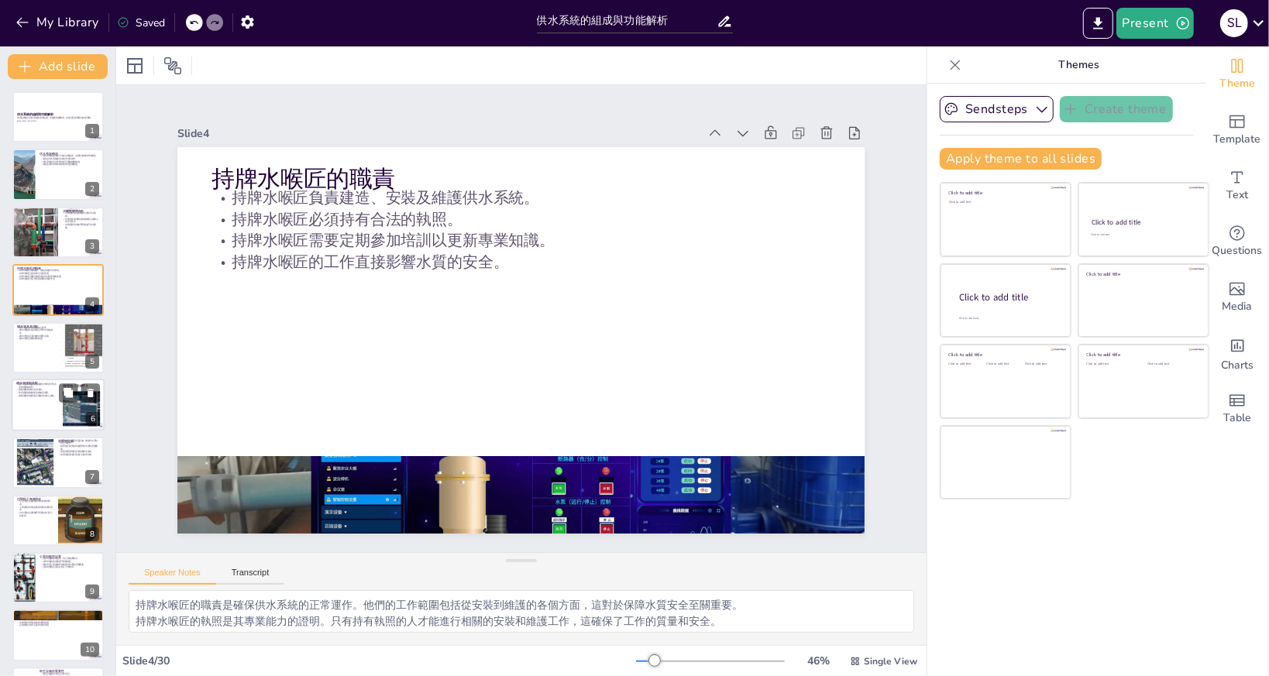
checkbox input "true"
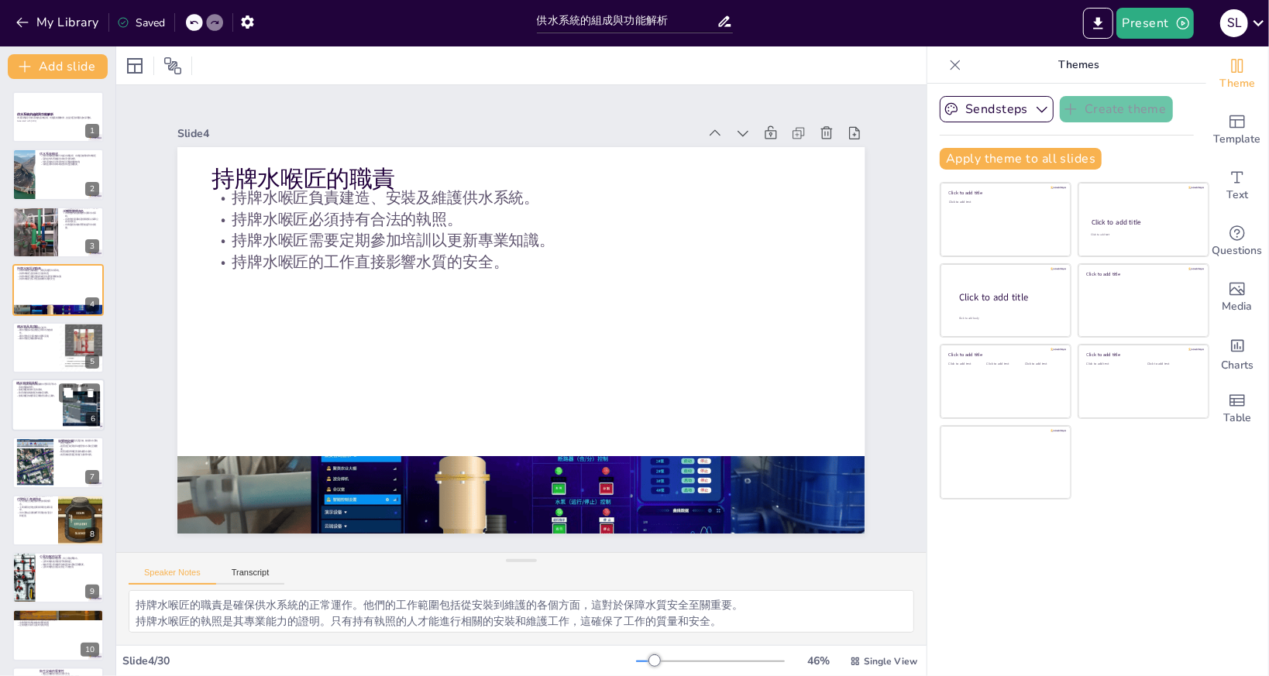
click at [28, 383] on p "總水管接駁裝配是連接總水管與用戶供水系統的關鍵部分。" at bounding box center [37, 385] width 42 height 5
type textarea "總水管接駁裝配作為供水系統的連接部分，對於確保水流的穩定至關重要。它的設計和維護直接影響到用戶的用水體驗。 確保水流的控制是接駁裝配的重要功能。這能夠有效調節…"
checkbox input "true"
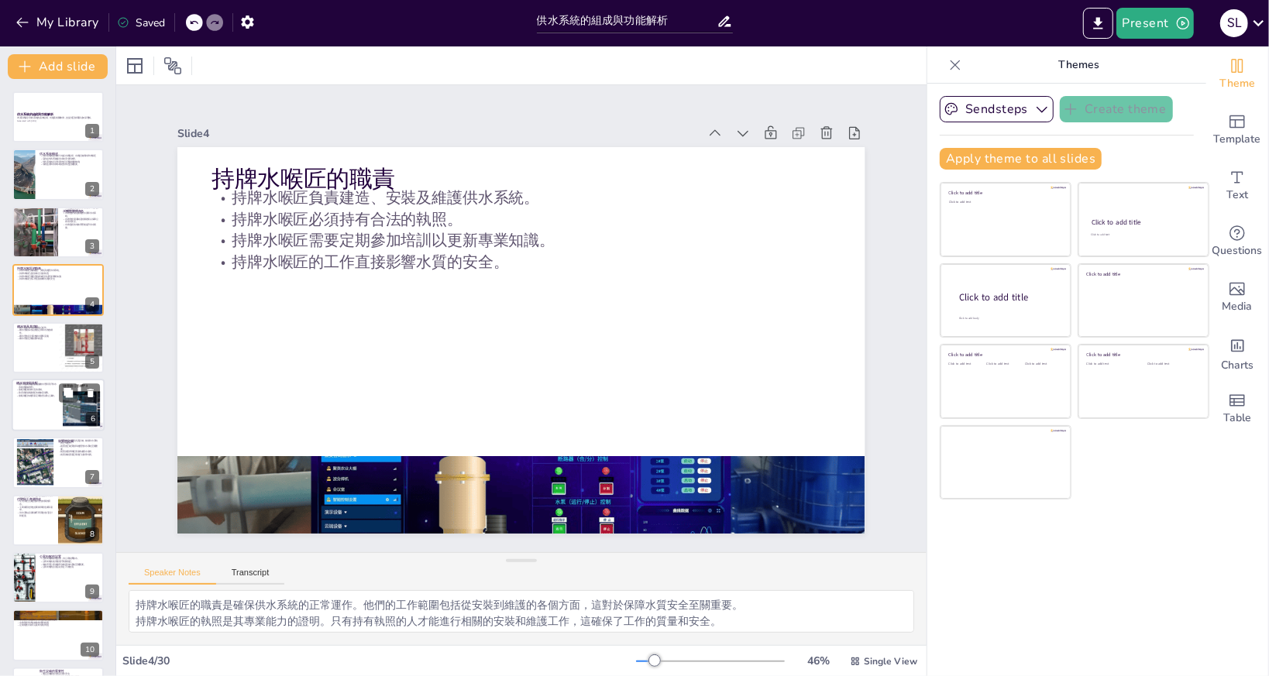
checkbox input "true"
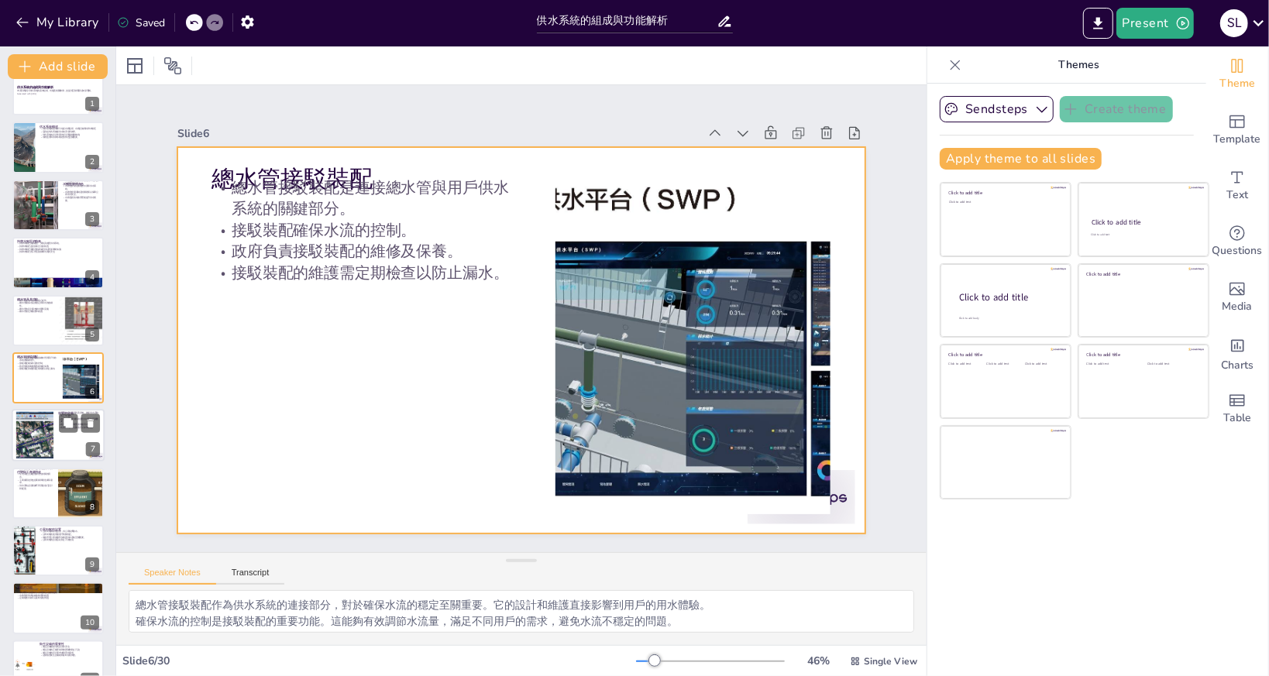
checkbox input "true"
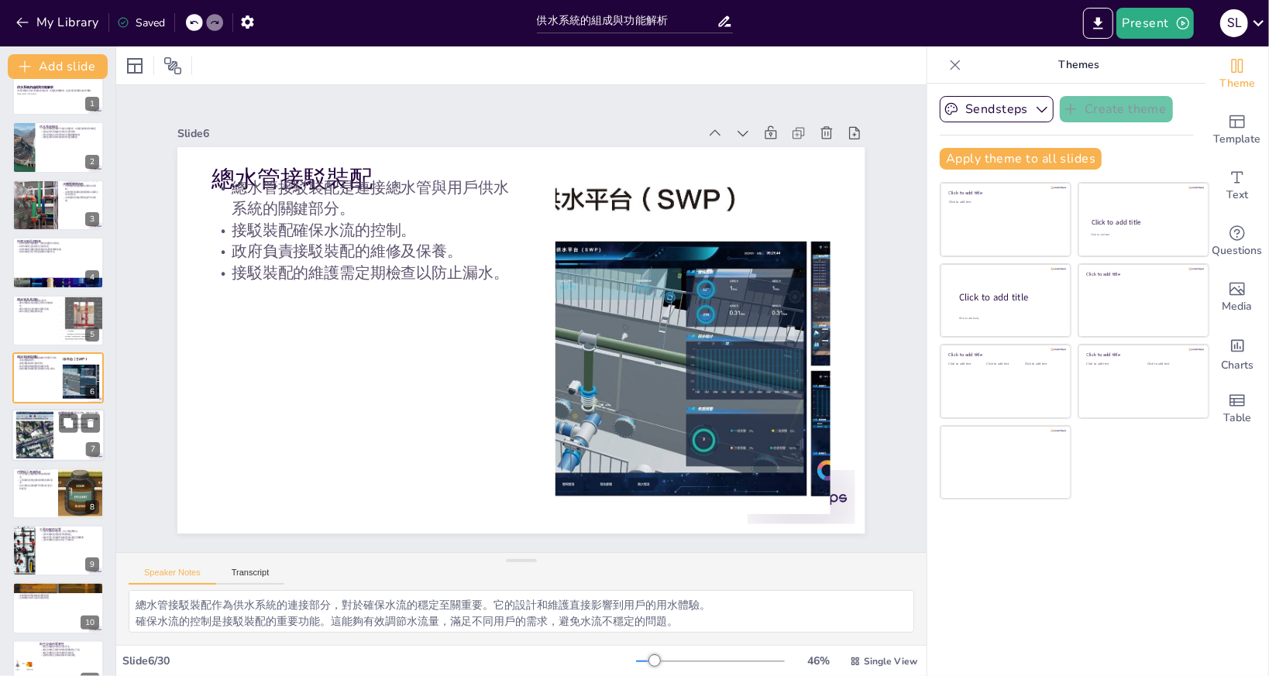
click at [34, 440] on div at bounding box center [35, 435] width 76 height 47
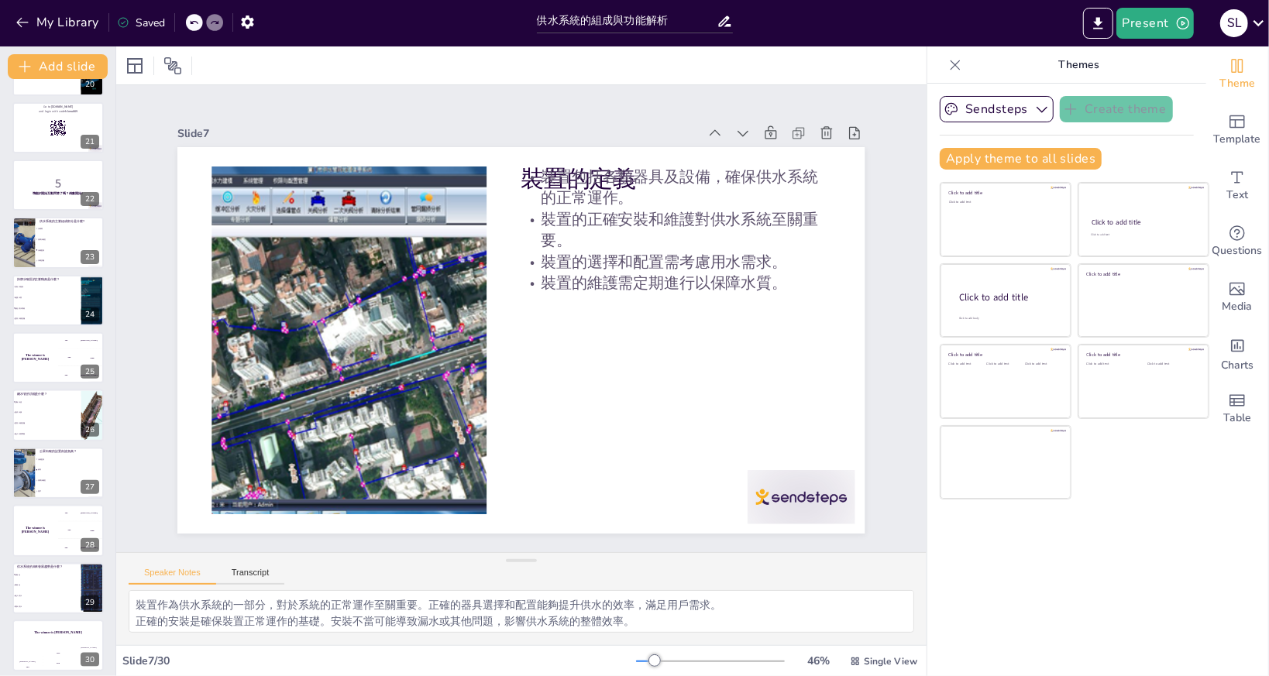
scroll to position [1149, 0]
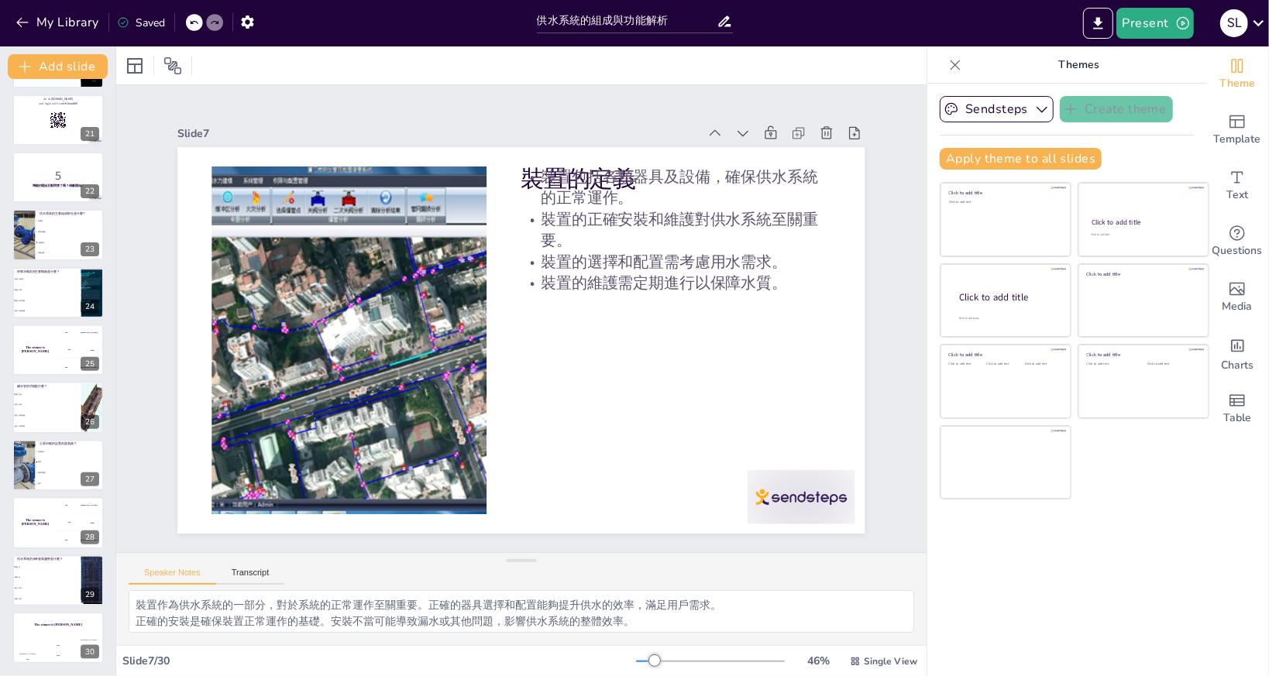
click at [34, 507] on div "The winner is Niels 🏆" at bounding box center [35, 522] width 46 height 51
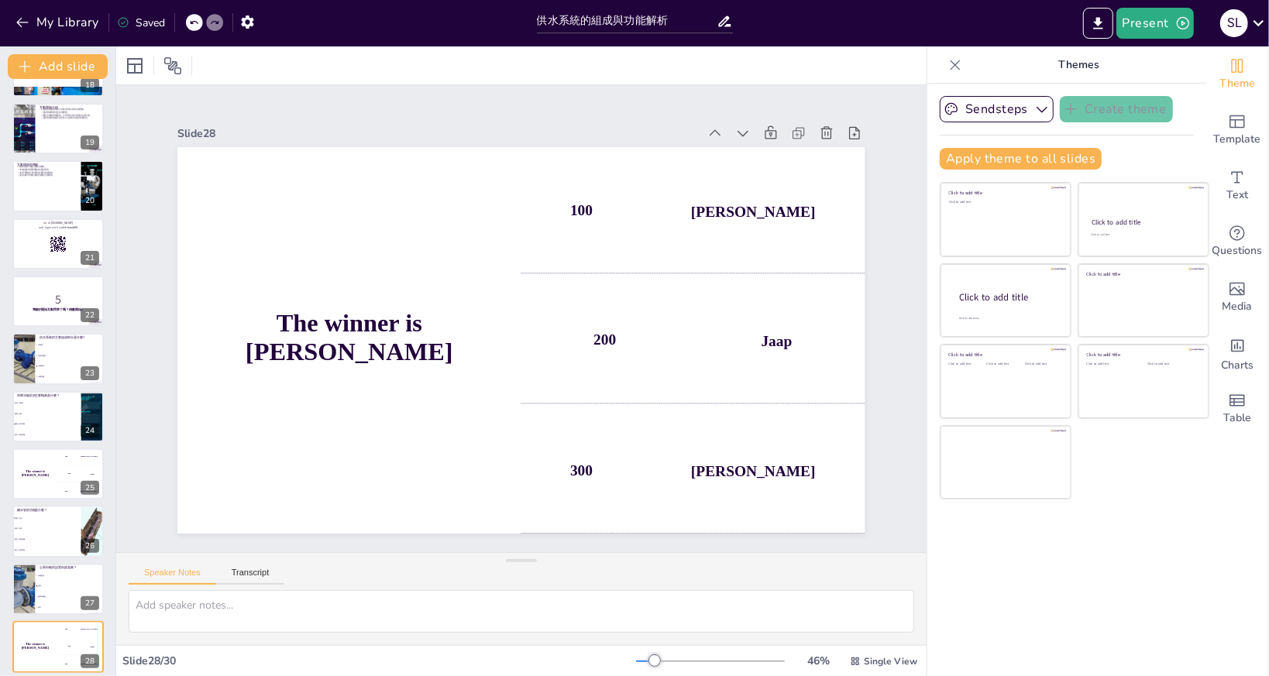
click at [34, 508] on p "總水管的功能是什麼？" at bounding box center [47, 510] width 60 height 5
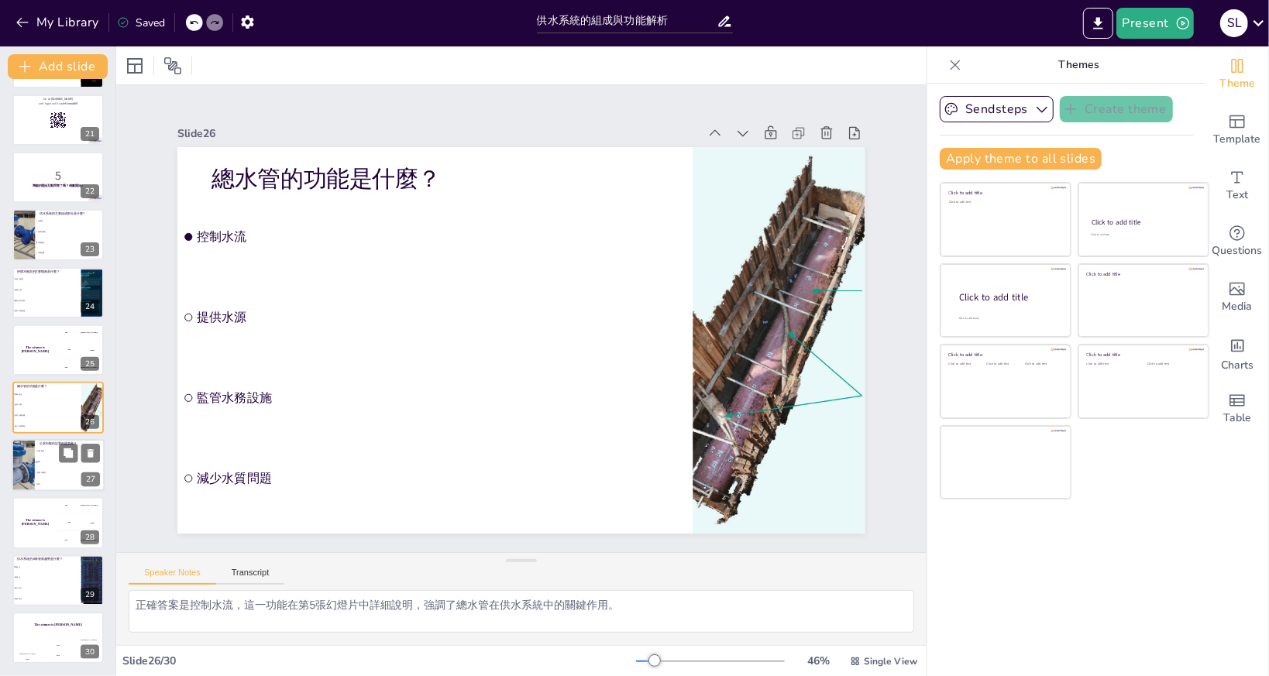
click at [29, 462] on div at bounding box center [23, 465] width 79 height 53
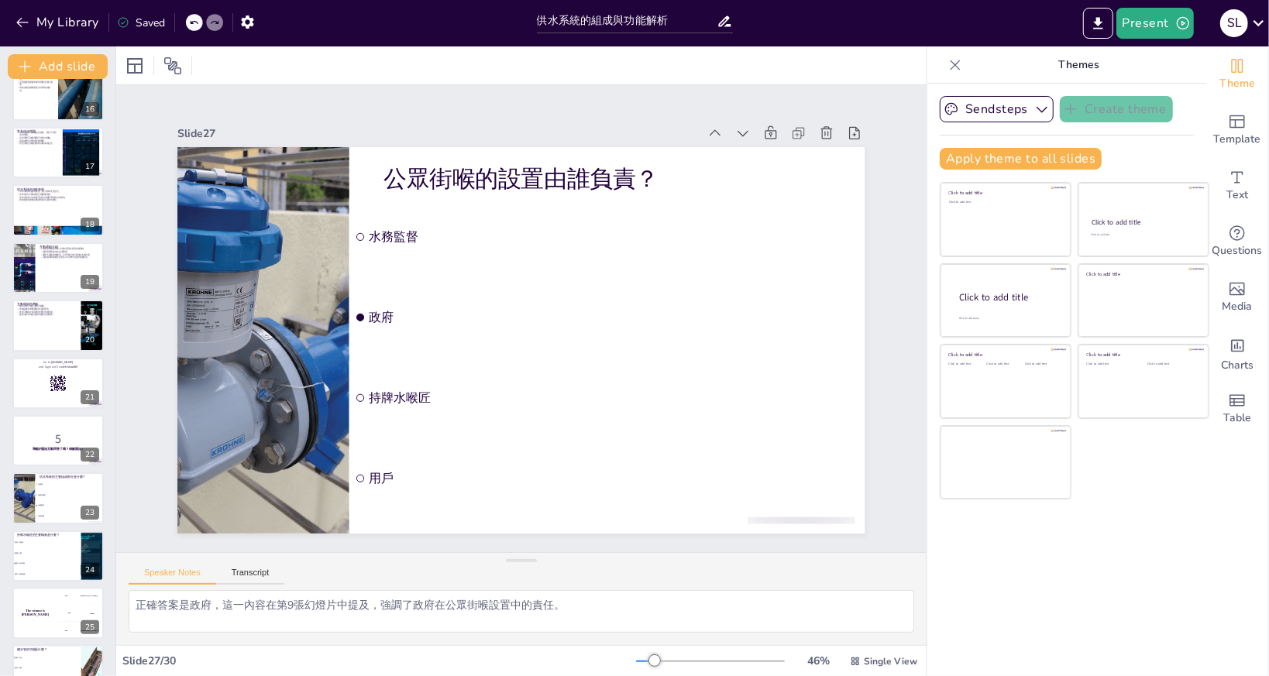
scroll to position [885, 0]
click at [26, 287] on div at bounding box center [24, 269] width 74 height 53
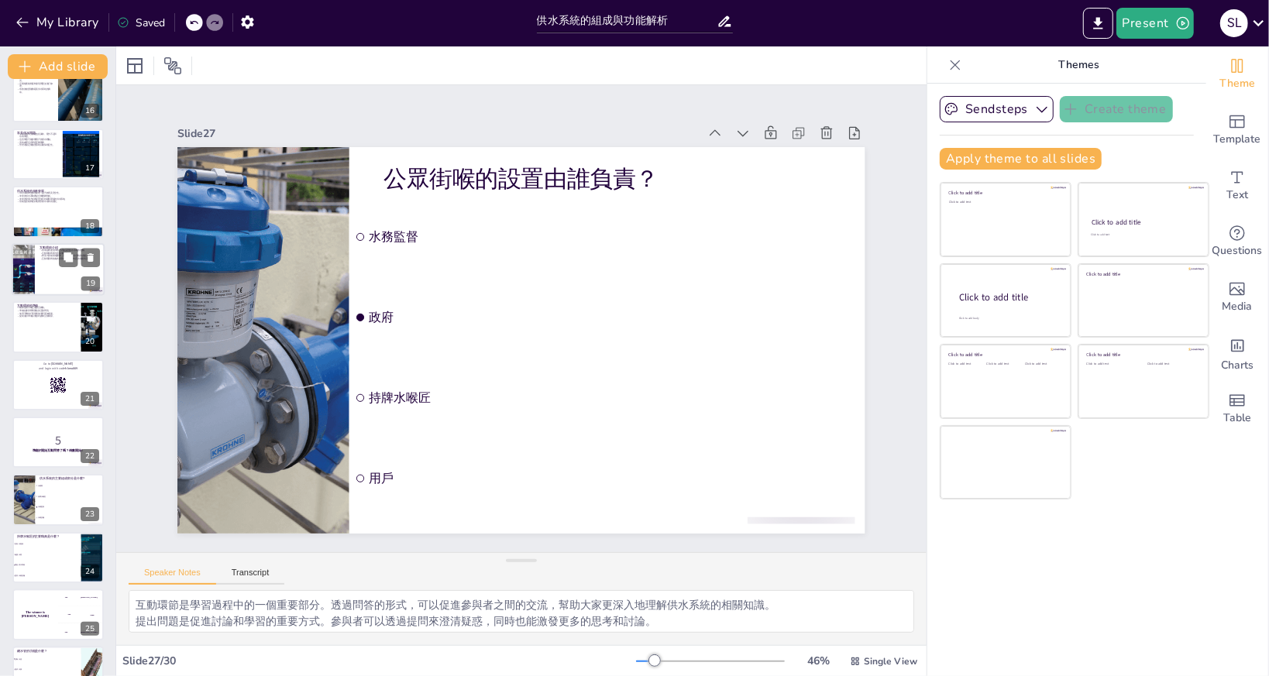
scroll to position [776, 0]
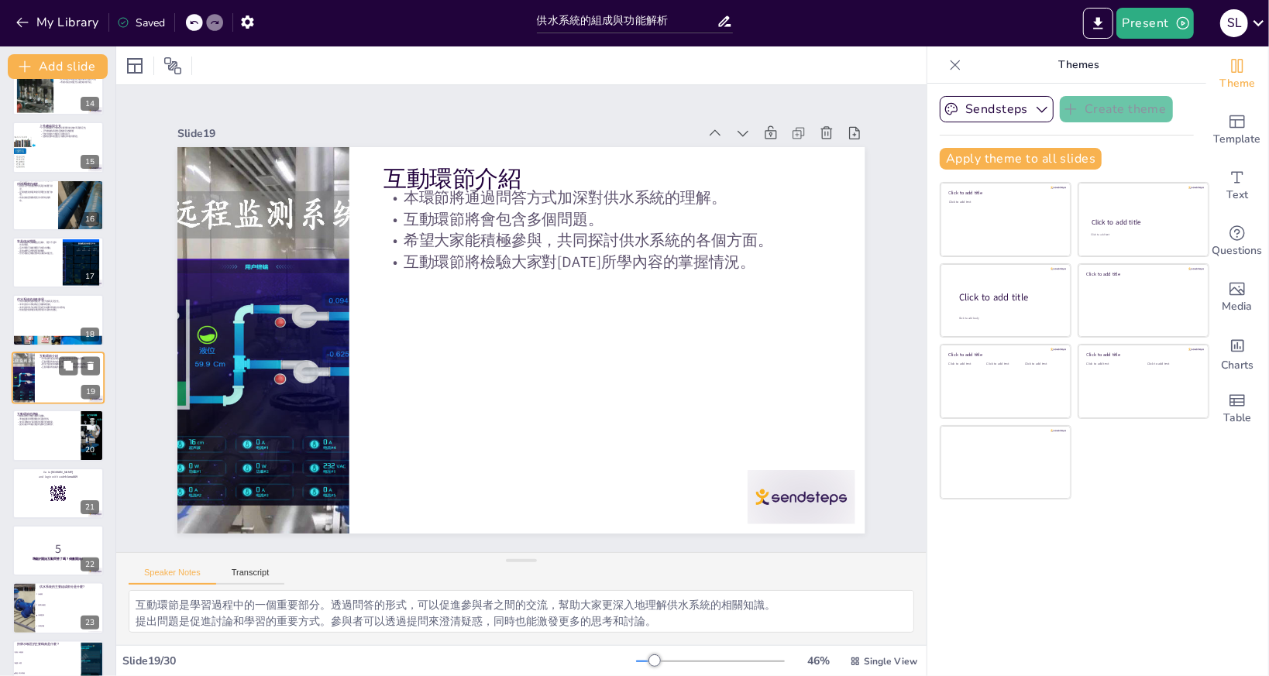
click at [26, 287] on div "常見供水問題 供水系統常見問題包括漏水、壓力不足和水質問題。 這些問題可能影響用戶的用水體驗。 及時處理這些問題至關重要。 管理者需定期檢查系統以確保穩定性。…" at bounding box center [57, 262] width 91 height 51
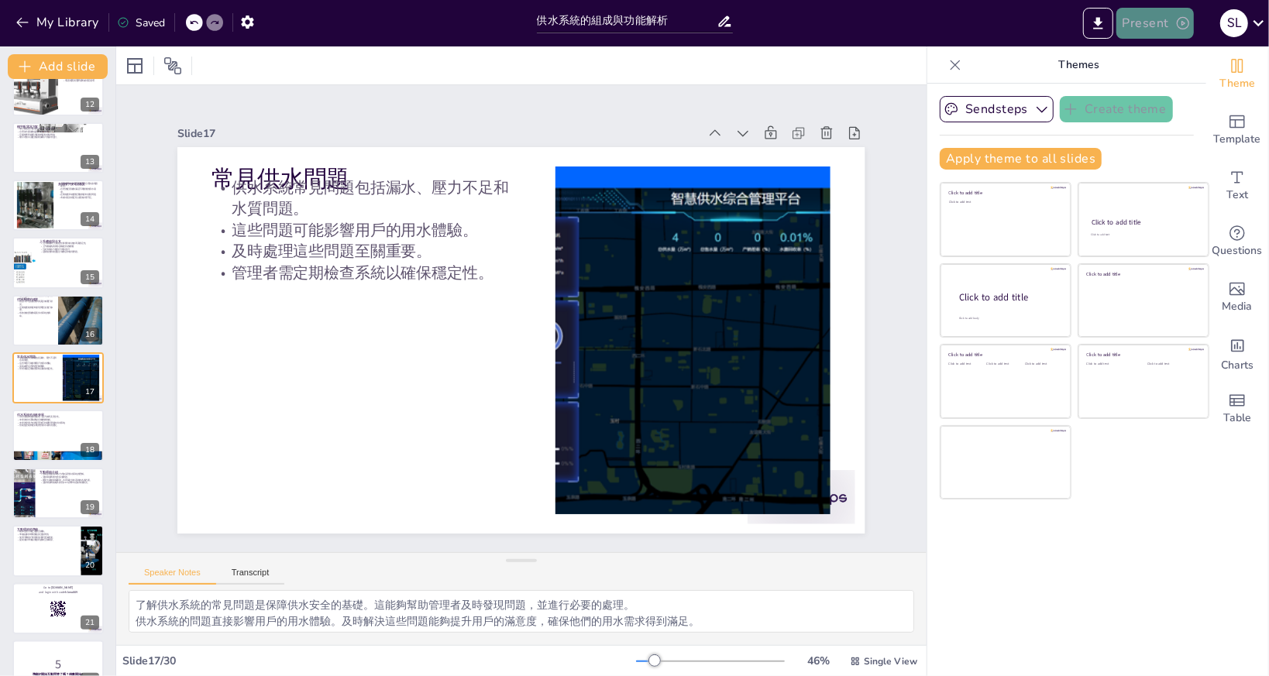
click at [1153, 30] on button "Present" at bounding box center [1154, 23] width 77 height 31
click at [1175, 102] on li "Play presentation" at bounding box center [1179, 95] width 122 height 25
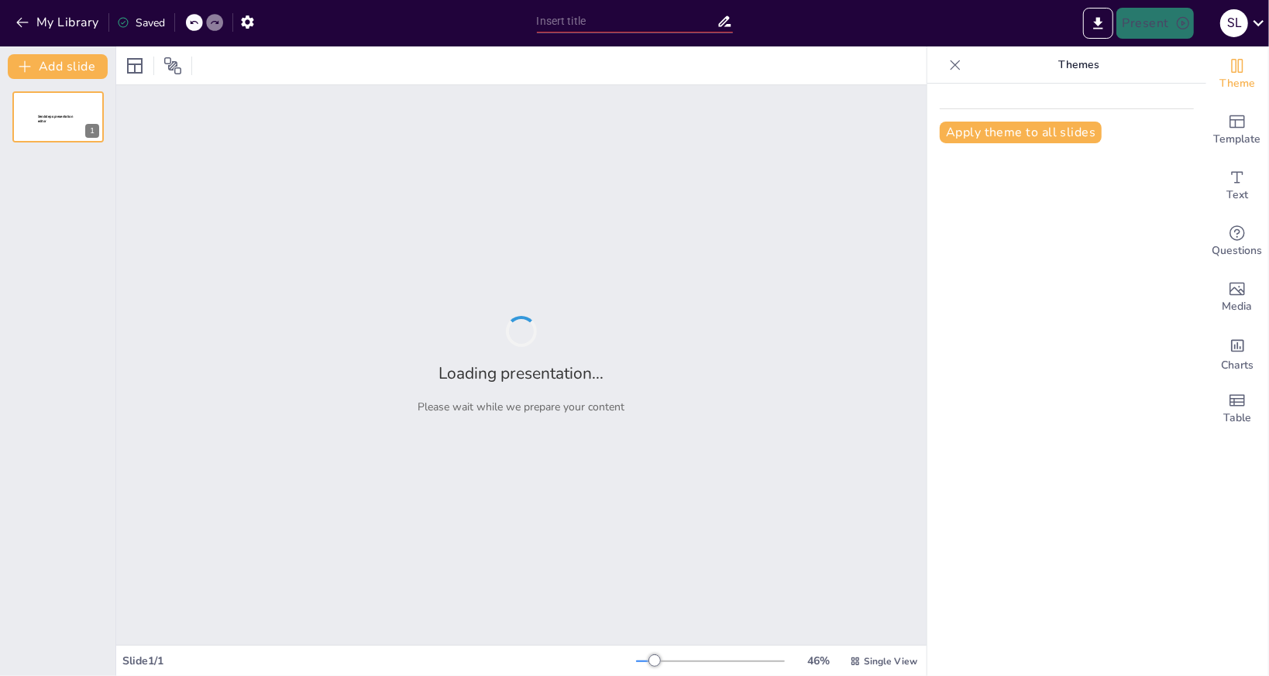
type input "供水系統的組成與功能解析"
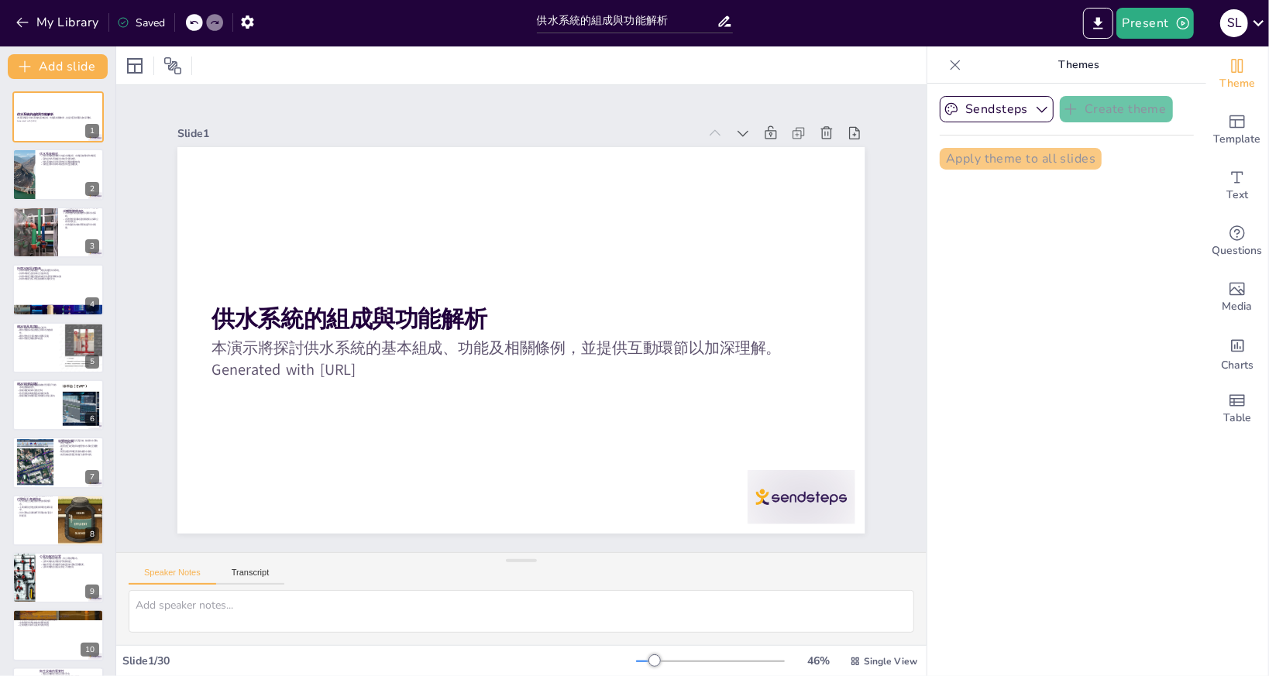
checkbox input "true"
